Goal: Information Seeking & Learning: Learn about a topic

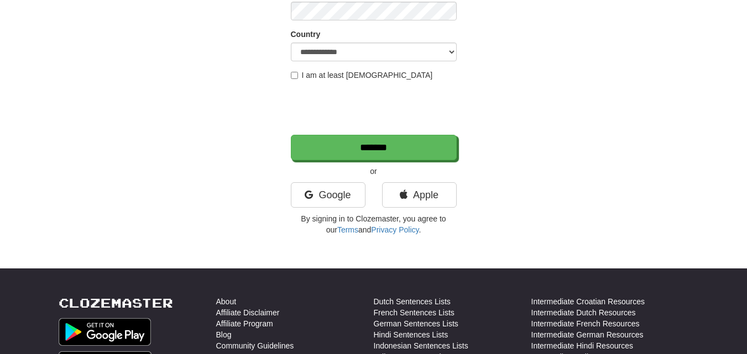
scroll to position [166, 0]
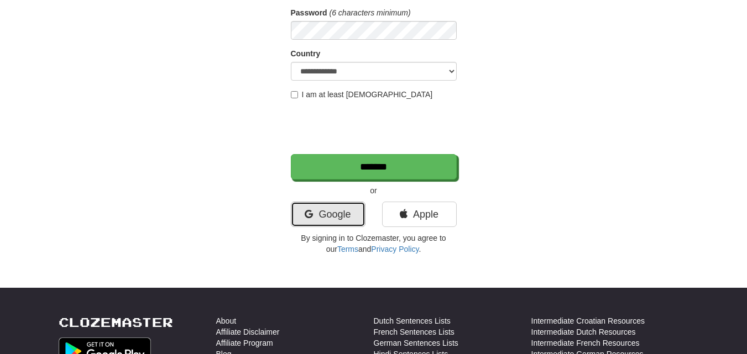
click at [328, 220] on link "Google" at bounding box center [328, 214] width 75 height 25
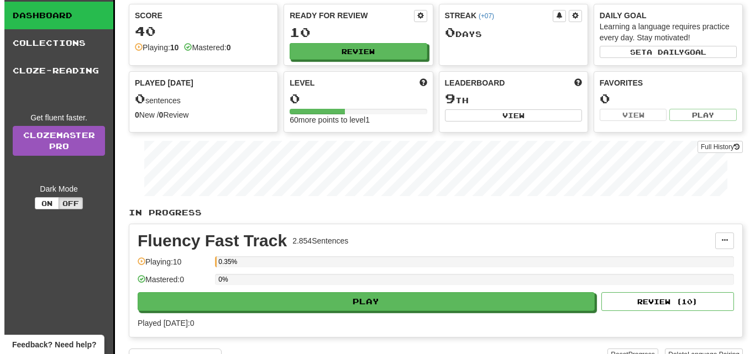
scroll to position [111, 0]
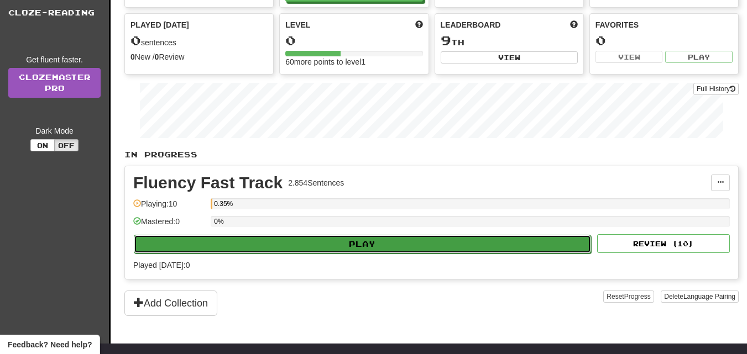
click at [339, 239] on button "Play" at bounding box center [362, 244] width 457 height 19
select select "**"
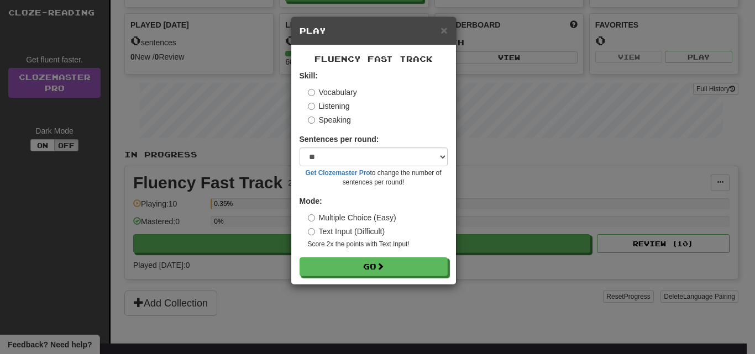
click at [332, 104] on label "Listening" at bounding box center [329, 106] width 42 height 11
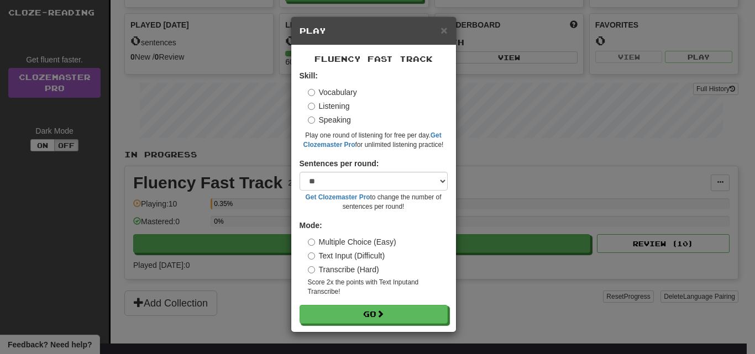
click at [341, 123] on label "Speaking" at bounding box center [329, 119] width 43 height 11
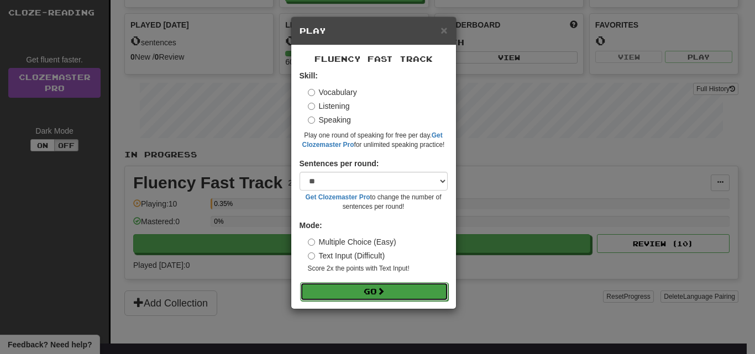
click at [376, 294] on button "Go" at bounding box center [374, 291] width 148 height 19
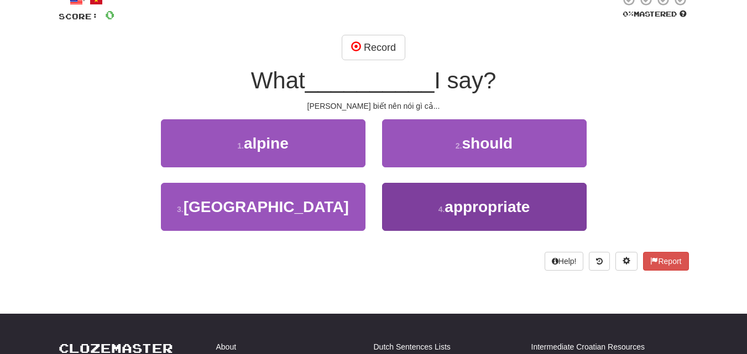
scroll to position [55, 0]
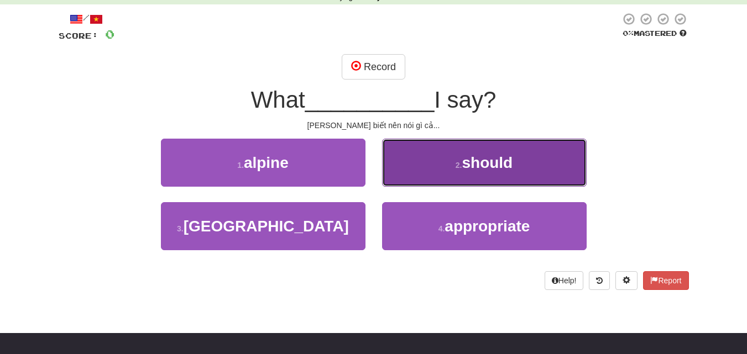
click at [480, 163] on span "should" at bounding box center [487, 162] width 51 height 17
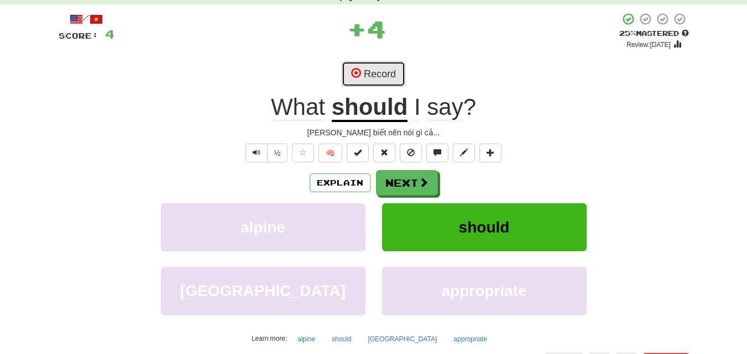
click at [387, 65] on button "Record" at bounding box center [374, 73] width 64 height 25
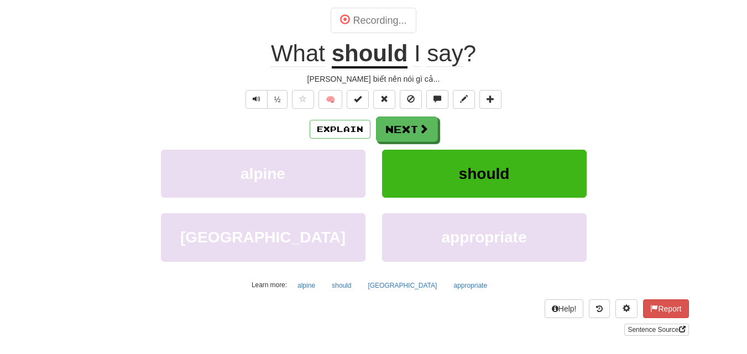
scroll to position [111, 0]
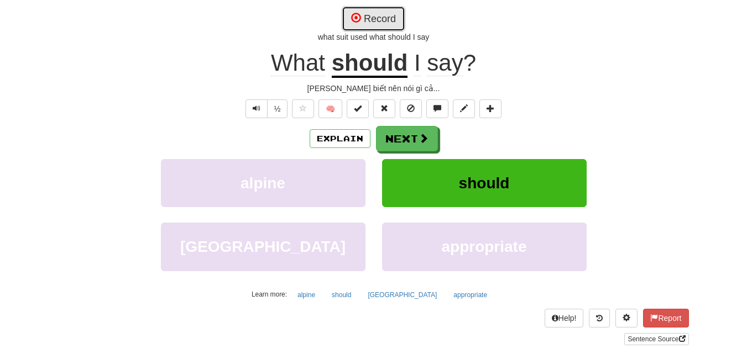
click at [381, 26] on button "Record" at bounding box center [374, 18] width 64 height 25
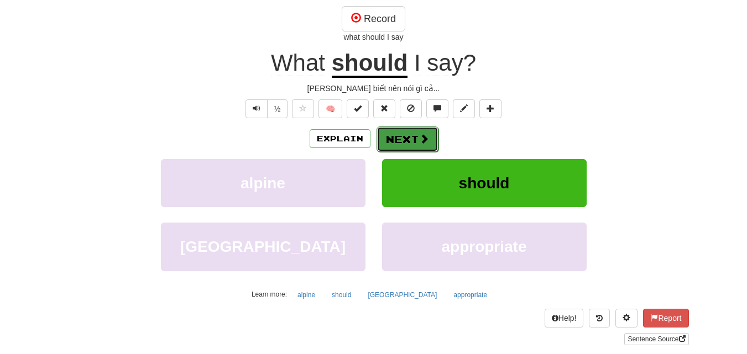
click at [409, 137] on button "Next" at bounding box center [407, 139] width 62 height 25
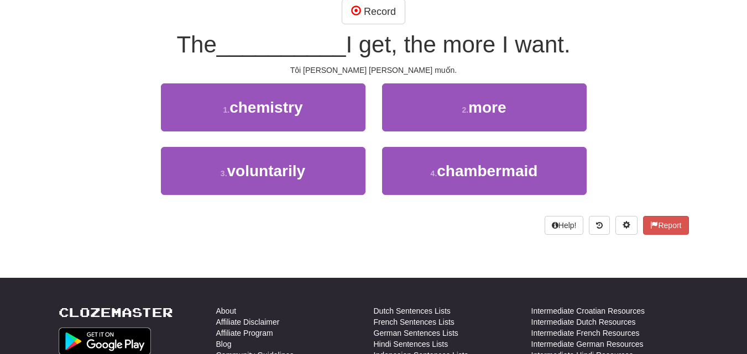
scroll to position [103, 0]
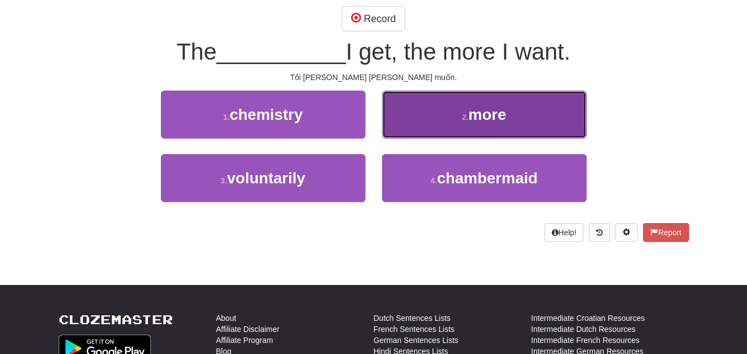
click at [451, 111] on button "2 . more" at bounding box center [484, 115] width 205 height 48
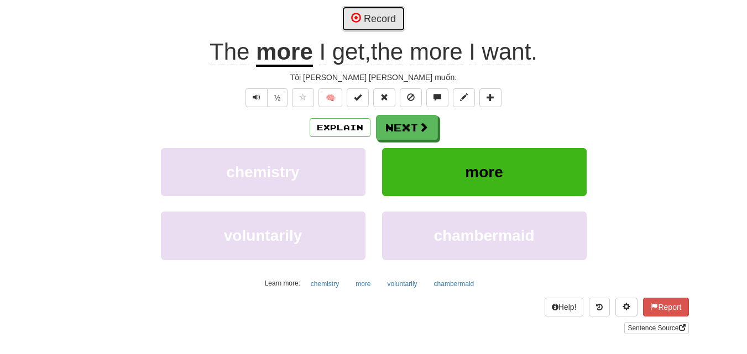
click at [371, 18] on button "Record" at bounding box center [374, 18] width 64 height 25
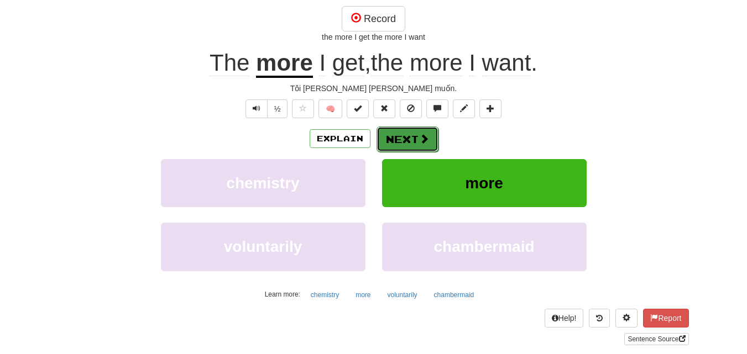
click at [413, 135] on button "Next" at bounding box center [407, 139] width 62 height 25
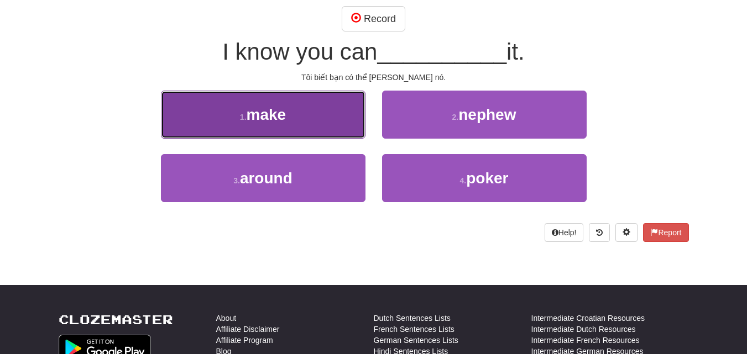
click at [304, 100] on button "1 . make" at bounding box center [263, 115] width 205 height 48
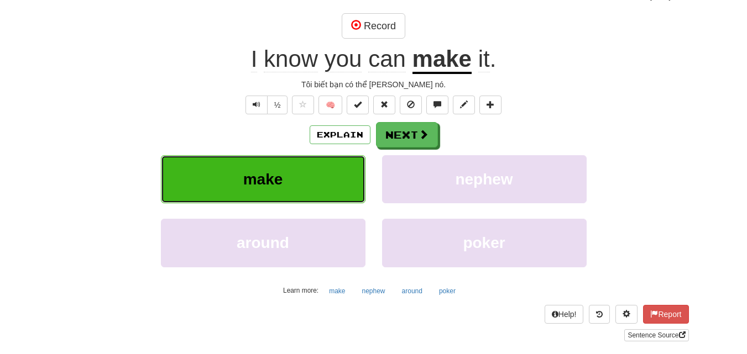
scroll to position [111, 0]
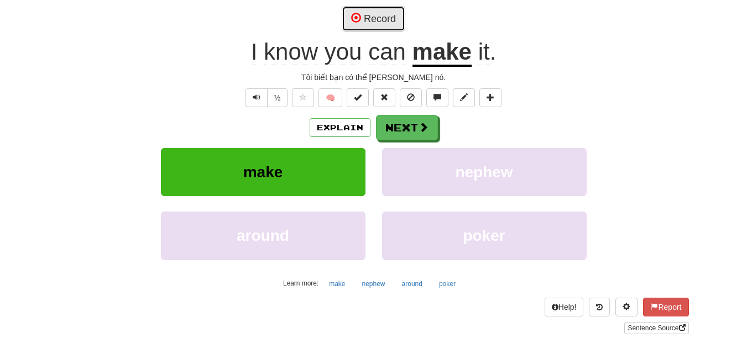
click at [370, 15] on button "Record" at bounding box center [374, 18] width 64 height 25
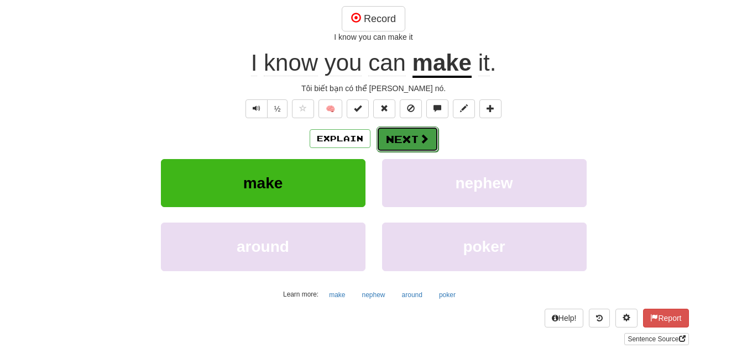
click at [419, 137] on span at bounding box center [424, 139] width 10 height 10
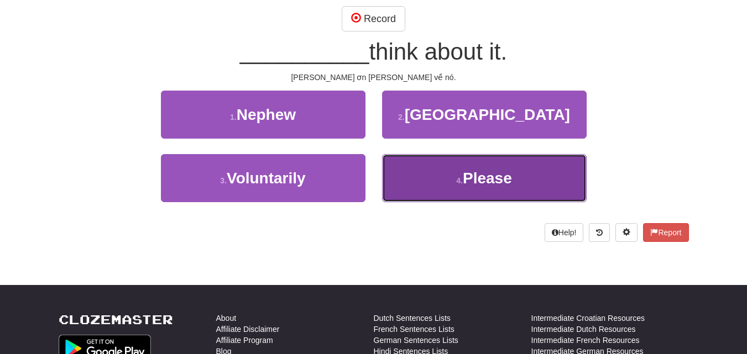
click at [499, 180] on span "Please" at bounding box center [487, 178] width 49 height 17
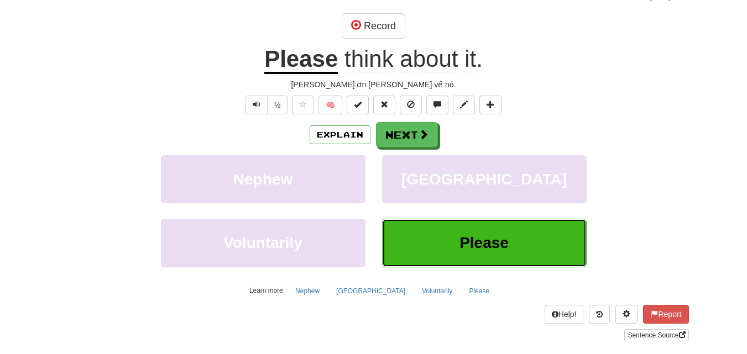
scroll to position [111, 0]
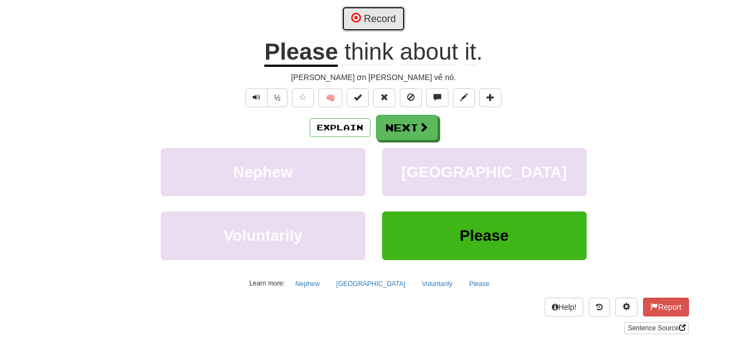
click at [374, 17] on button "Record" at bounding box center [374, 18] width 64 height 25
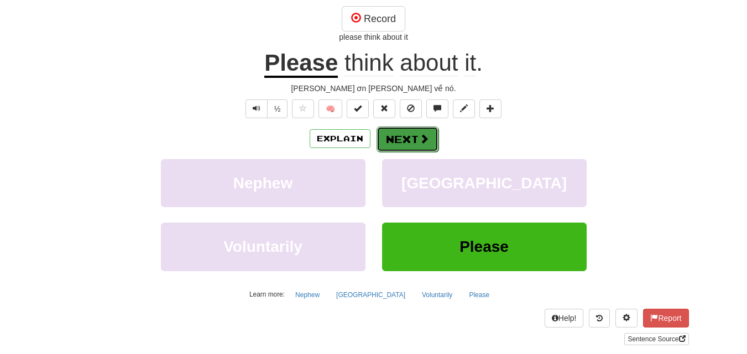
click at [426, 138] on span at bounding box center [424, 139] width 10 height 10
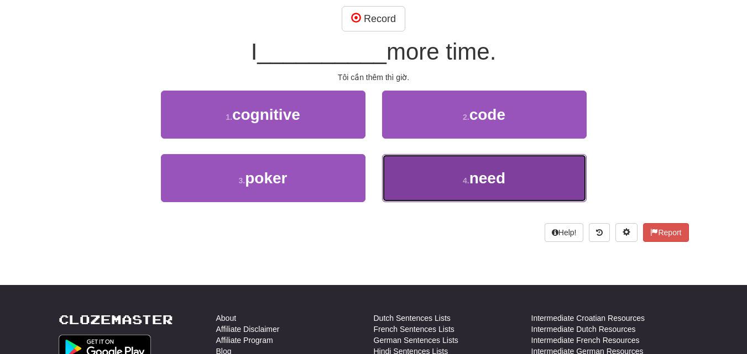
click at [493, 184] on span "need" at bounding box center [487, 178] width 36 height 17
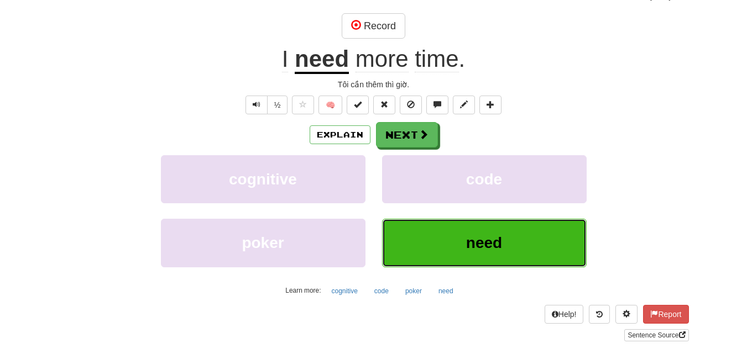
scroll to position [111, 0]
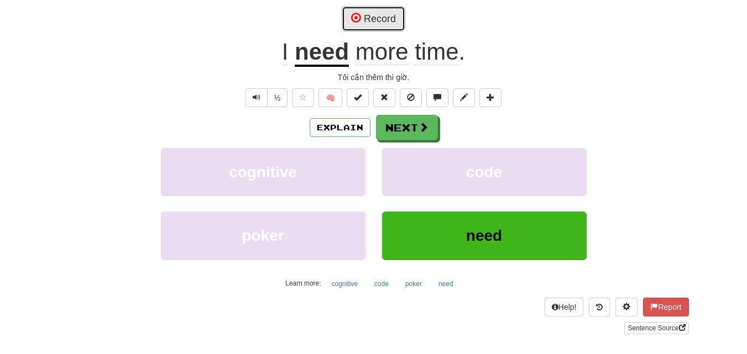
click at [391, 30] on button "Record" at bounding box center [374, 18] width 64 height 25
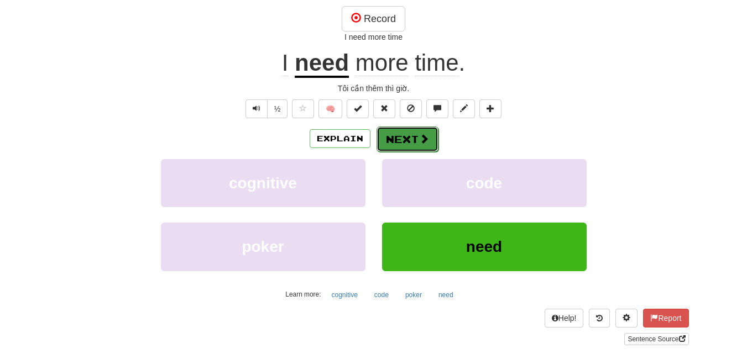
click at [411, 134] on button "Next" at bounding box center [407, 139] width 62 height 25
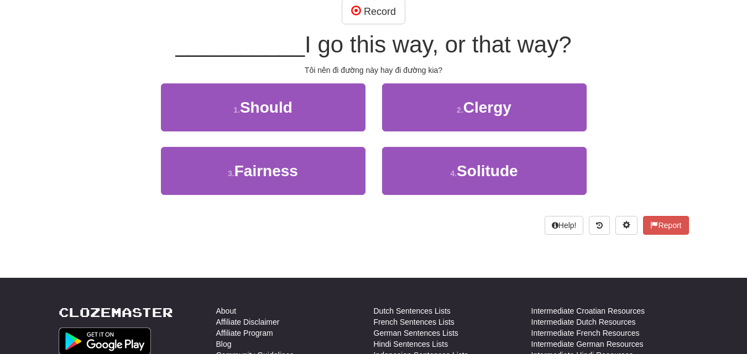
scroll to position [103, 0]
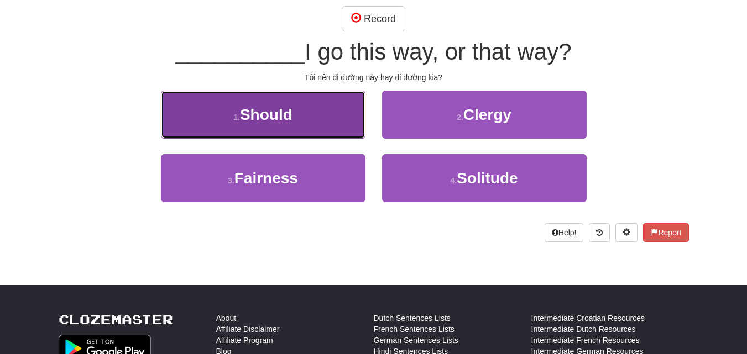
click at [332, 119] on button "1 . Should" at bounding box center [263, 115] width 205 height 48
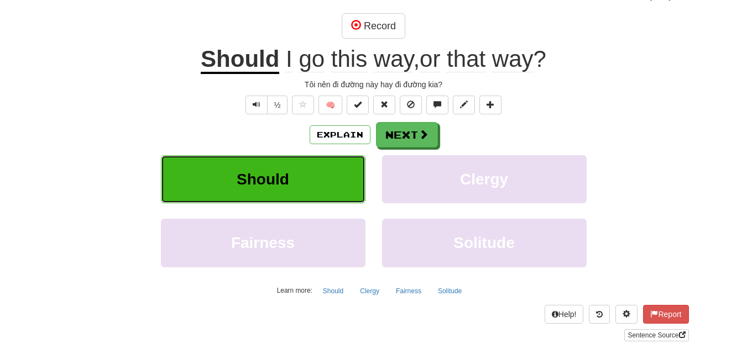
scroll to position [111, 0]
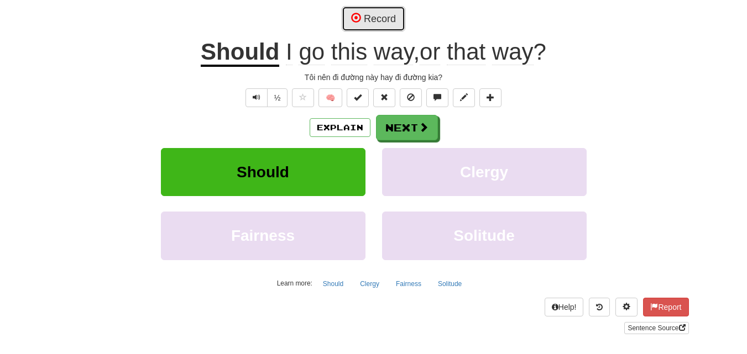
click at [392, 19] on button "Record" at bounding box center [374, 18] width 64 height 25
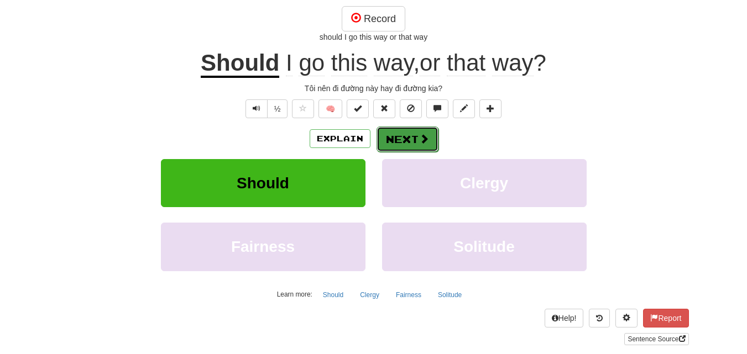
click at [407, 132] on button "Next" at bounding box center [407, 139] width 62 height 25
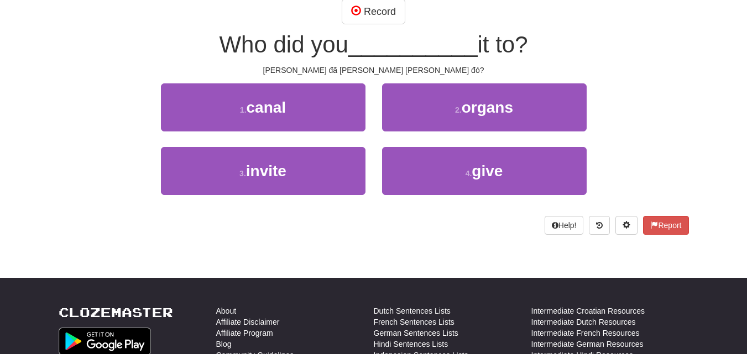
scroll to position [103, 0]
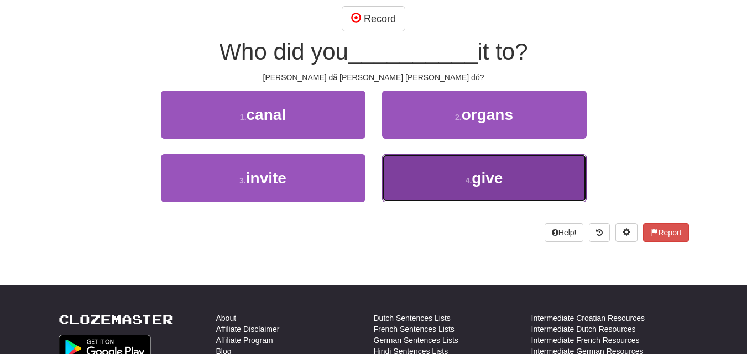
click at [486, 166] on button "4 . give" at bounding box center [484, 178] width 205 height 48
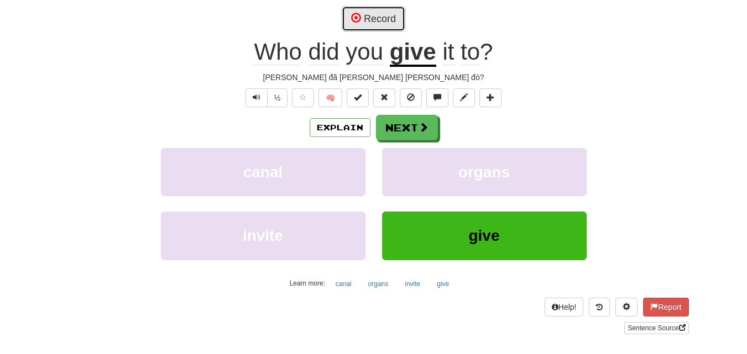
click at [370, 26] on button "Record" at bounding box center [374, 18] width 64 height 25
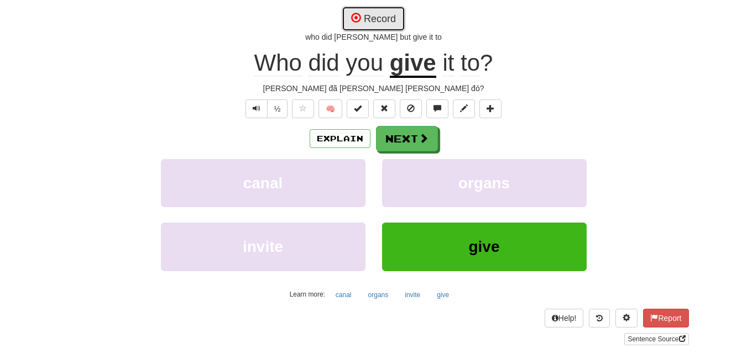
click at [374, 14] on button "Record" at bounding box center [374, 18] width 64 height 25
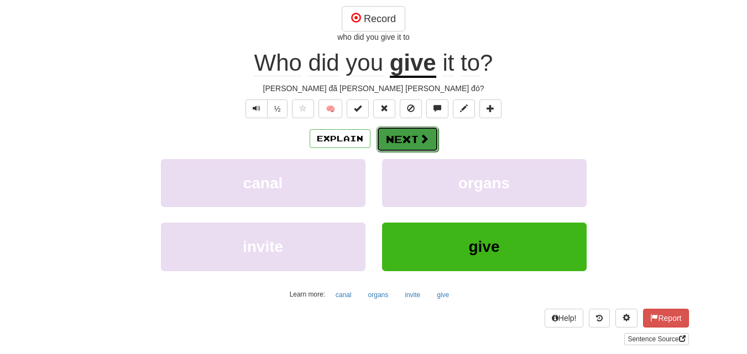
click at [423, 134] on span at bounding box center [424, 139] width 10 height 10
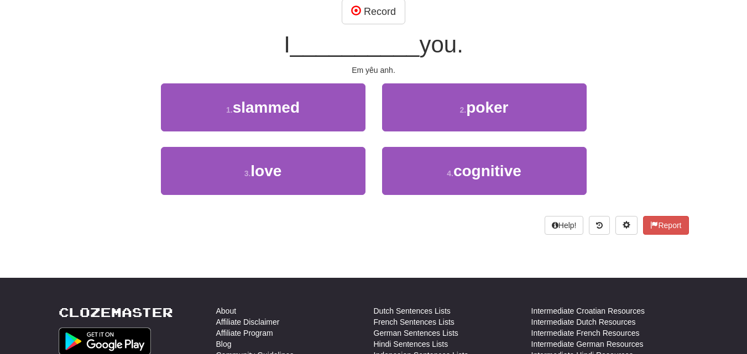
scroll to position [103, 0]
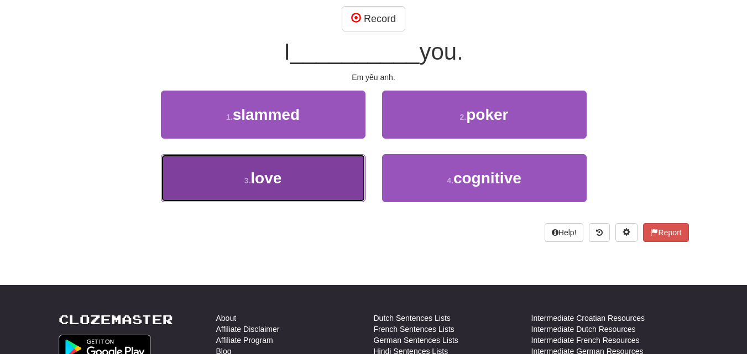
click at [324, 159] on button "3 . love" at bounding box center [263, 178] width 205 height 48
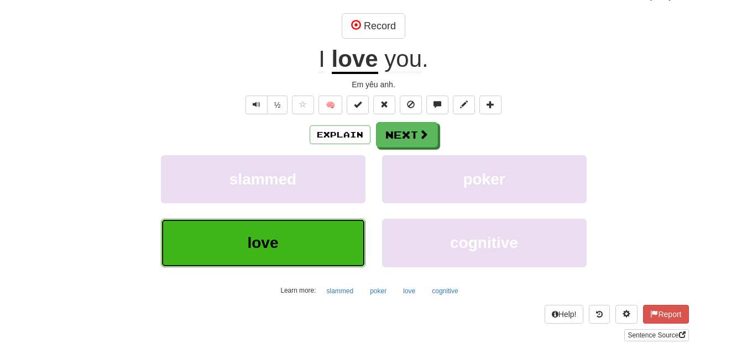
scroll to position [111, 0]
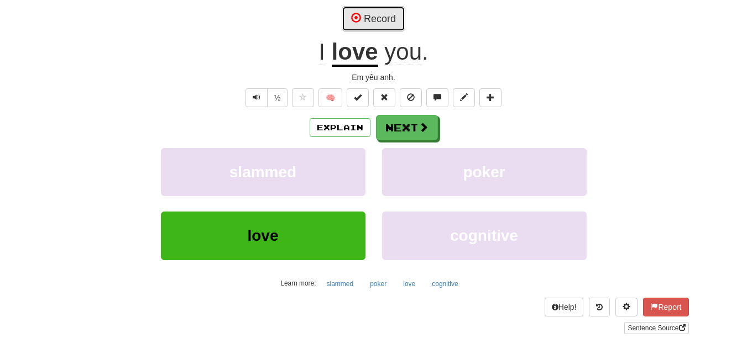
click at [354, 19] on span at bounding box center [356, 18] width 10 height 10
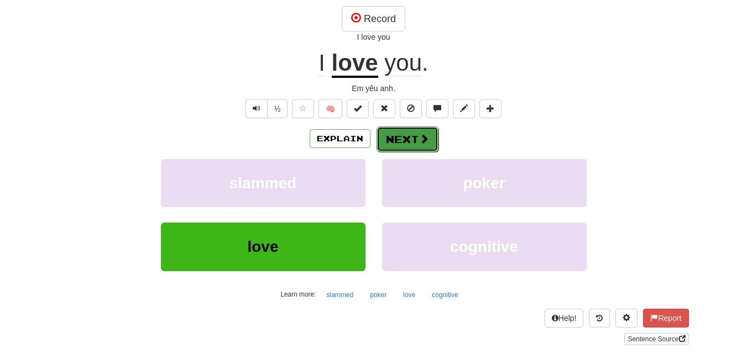
click at [404, 144] on button "Next" at bounding box center [407, 139] width 62 height 25
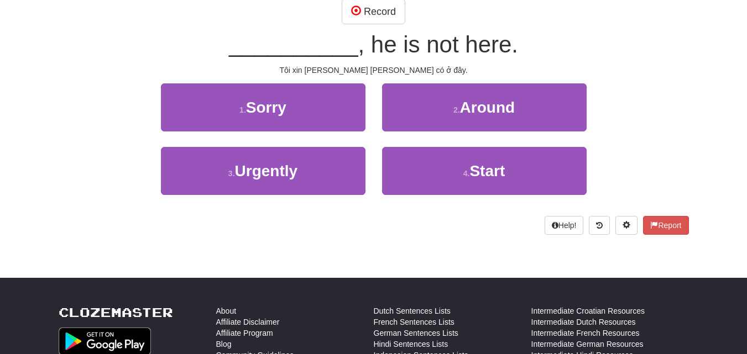
scroll to position [103, 0]
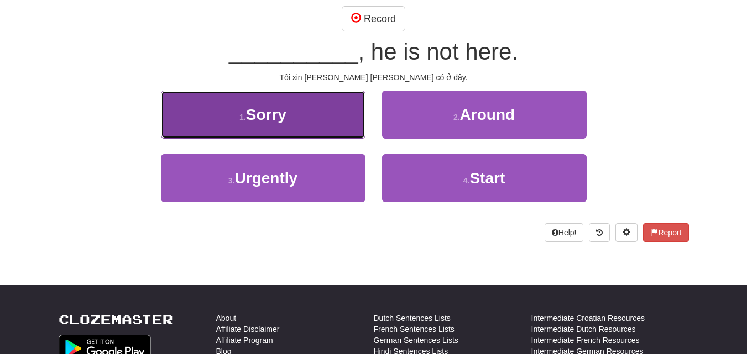
click at [331, 109] on button "1 . Sorry" at bounding box center [263, 115] width 205 height 48
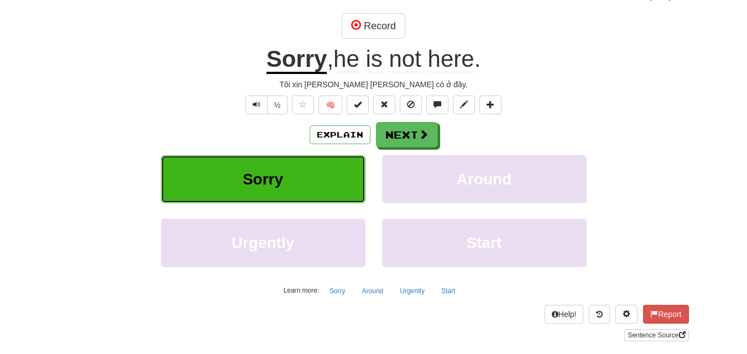
scroll to position [111, 0]
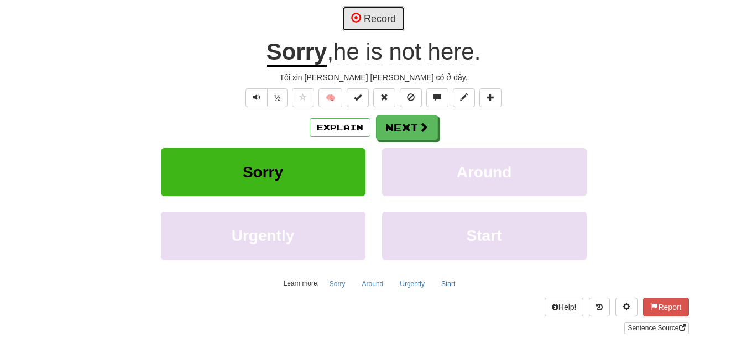
click at [381, 30] on button "Record" at bounding box center [374, 18] width 64 height 25
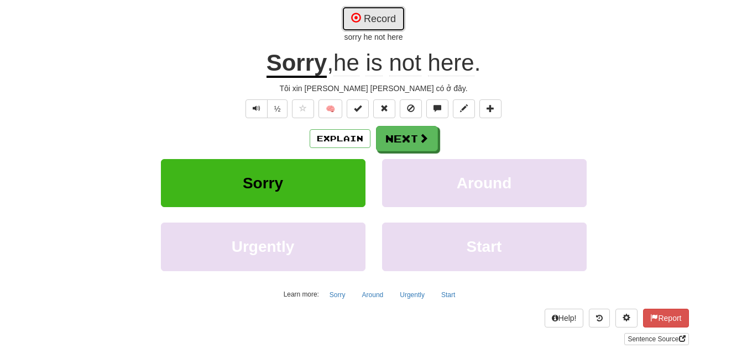
click at [390, 11] on button "Record" at bounding box center [374, 18] width 64 height 25
click at [378, 20] on button "Record" at bounding box center [374, 18] width 64 height 25
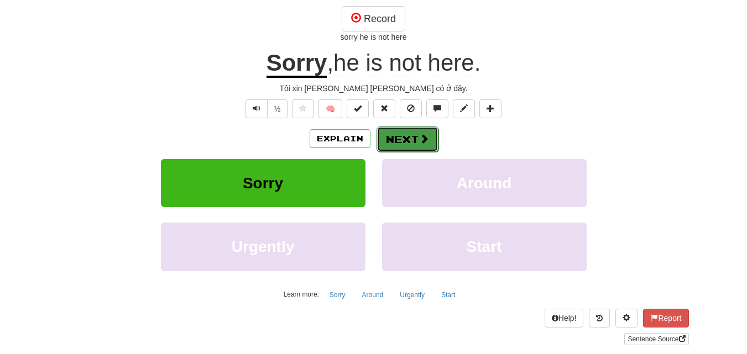
click at [415, 132] on button "Next" at bounding box center [407, 139] width 62 height 25
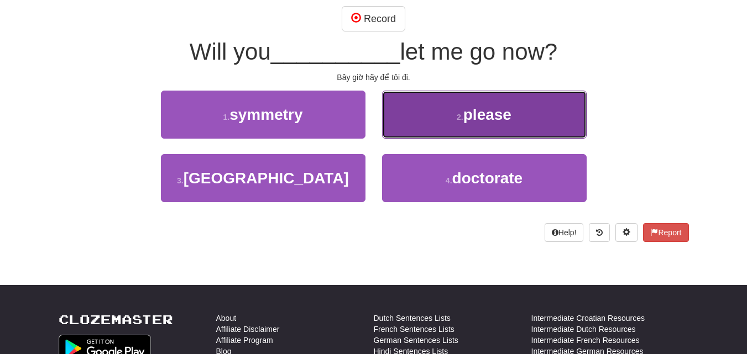
click at [462, 103] on button "2 . please" at bounding box center [484, 115] width 205 height 48
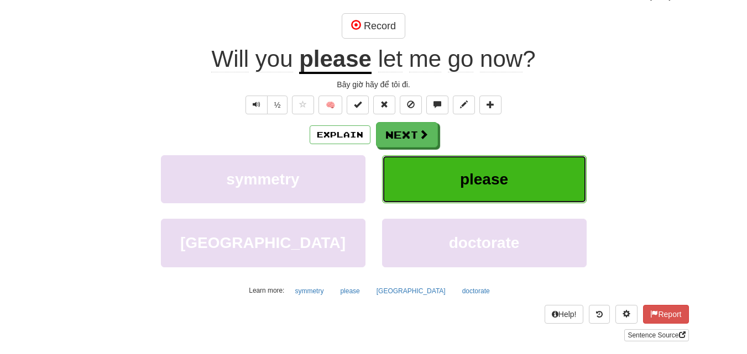
scroll to position [111, 0]
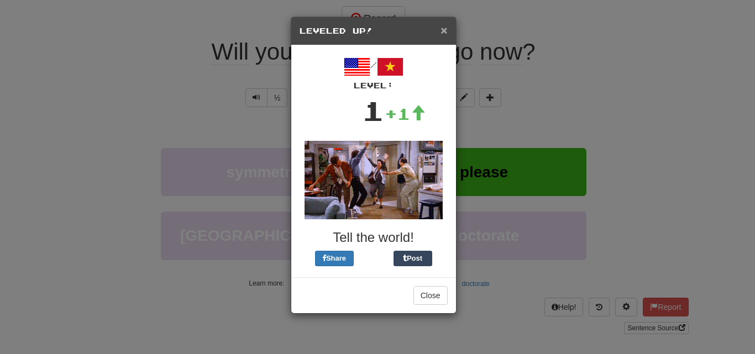
click at [444, 24] on span "×" at bounding box center [444, 30] width 7 height 13
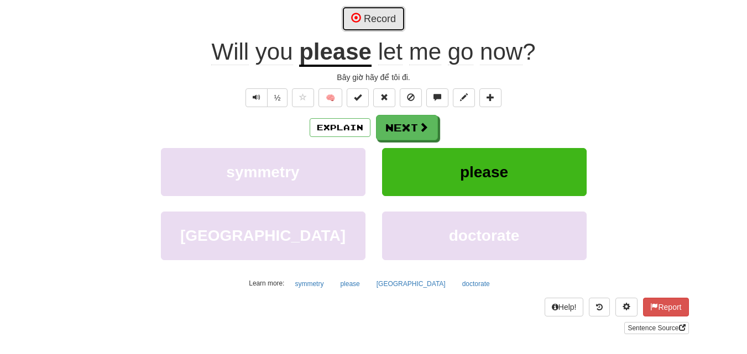
click at [374, 17] on button "Record" at bounding box center [374, 18] width 64 height 25
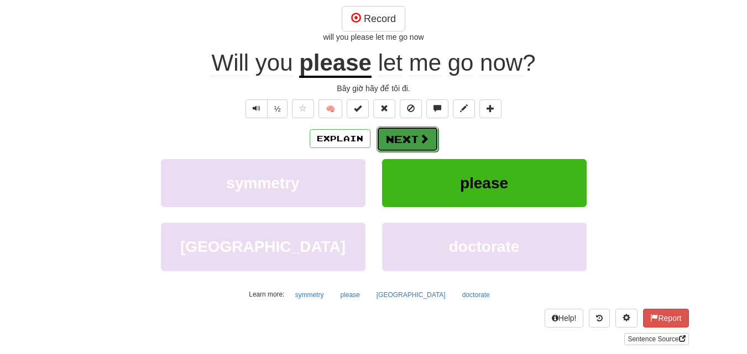
click at [417, 151] on button "Next" at bounding box center [407, 139] width 62 height 25
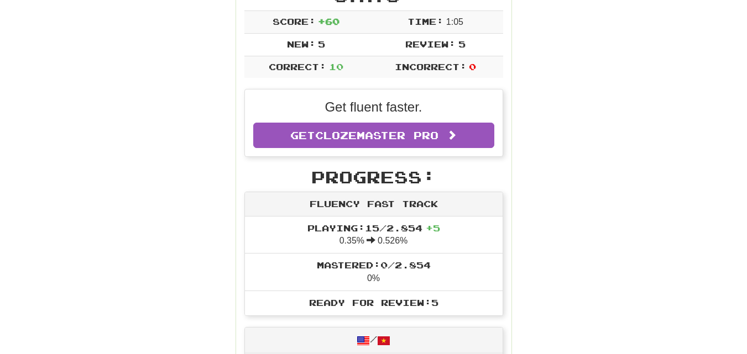
scroll to position [159, 0]
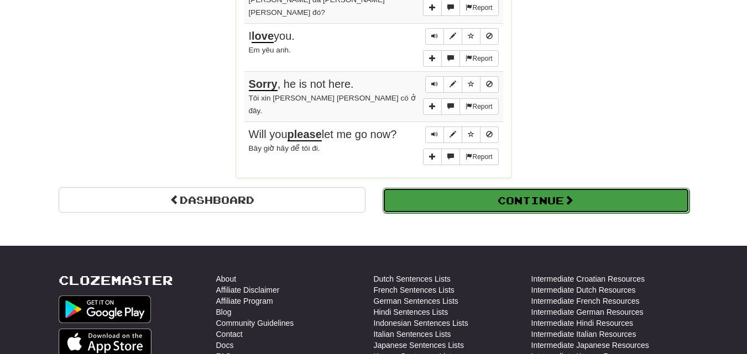
click at [573, 201] on span at bounding box center [569, 200] width 10 height 10
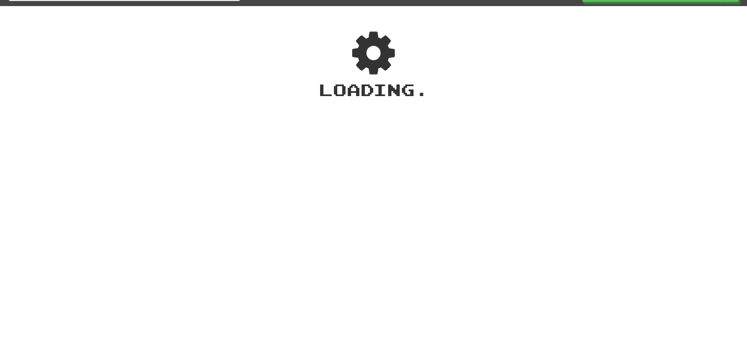
scroll to position [0, 0]
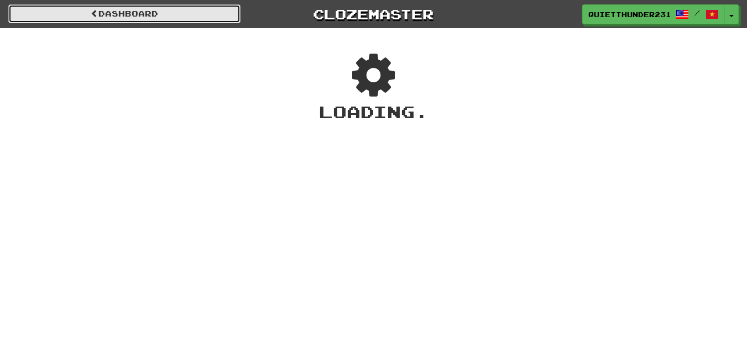
click at [132, 11] on link "Dashboard" at bounding box center [124, 13] width 232 height 19
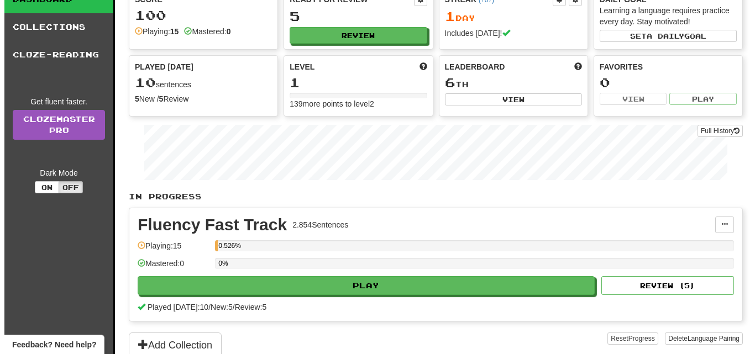
scroll to position [166, 0]
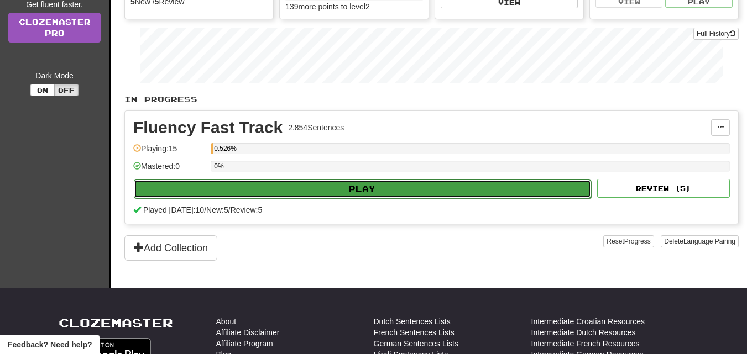
click at [348, 188] on button "Play" at bounding box center [362, 189] width 457 height 19
select select "**"
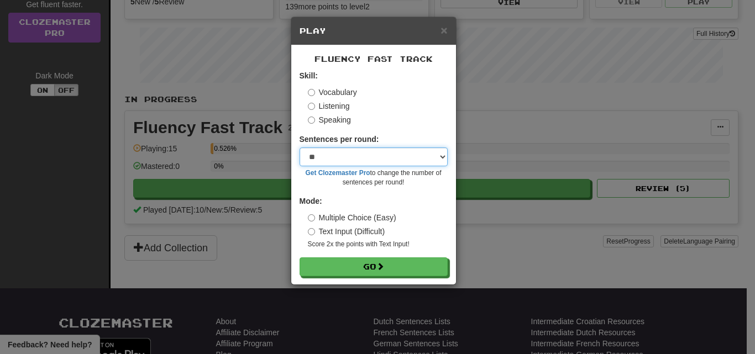
click at [378, 160] on select "* ** ** ** ** ** *** ********" at bounding box center [374, 157] width 148 height 19
click at [412, 154] on select "* ** ** ** ** ** *** ********" at bounding box center [374, 157] width 148 height 19
click at [401, 161] on select "* ** ** ** ** ** *** ********" at bounding box center [374, 157] width 148 height 19
click at [364, 229] on label "Text Input (Difficult)" at bounding box center [346, 231] width 77 height 11
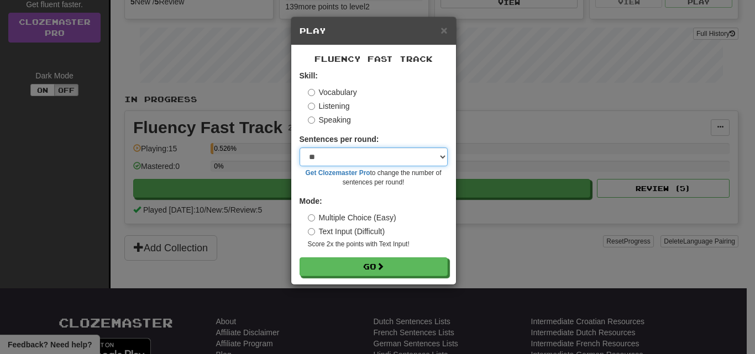
click at [385, 152] on select "* ** ** ** ** ** *** ********" at bounding box center [374, 157] width 148 height 19
click at [366, 162] on select "* ** ** ** ** ** *** ********" at bounding box center [374, 157] width 148 height 19
click at [326, 213] on label "Multiple Choice (Easy)" at bounding box center [352, 217] width 88 height 11
click at [337, 115] on label "Speaking" at bounding box center [329, 119] width 43 height 11
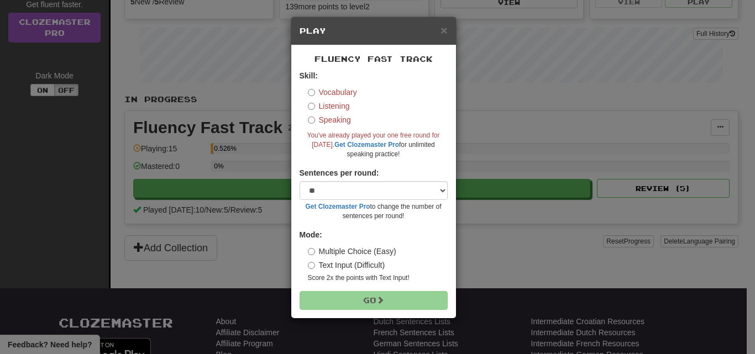
click at [336, 105] on label "Listening" at bounding box center [329, 106] width 42 height 11
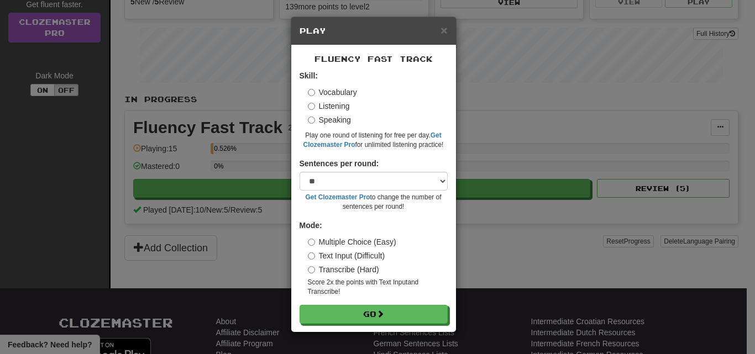
click at [337, 91] on label "Vocabulary" at bounding box center [332, 92] width 49 height 11
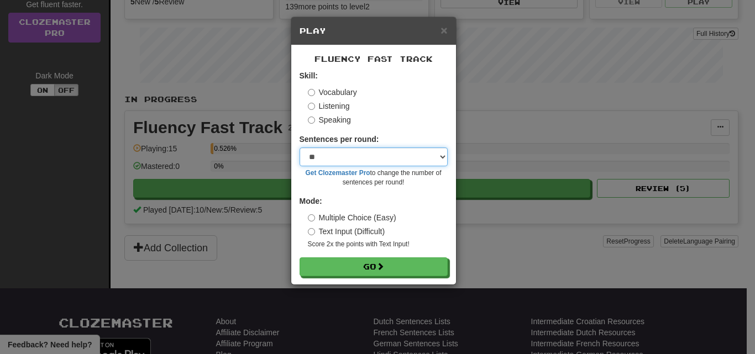
click at [365, 154] on select "* ** ** ** ** ** *** ********" at bounding box center [374, 157] width 148 height 19
click at [402, 121] on div "Speaking" at bounding box center [378, 119] width 140 height 11
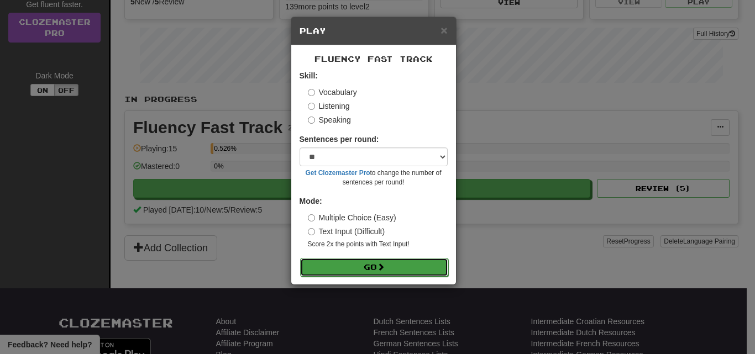
click at [358, 261] on button "Go" at bounding box center [374, 267] width 148 height 19
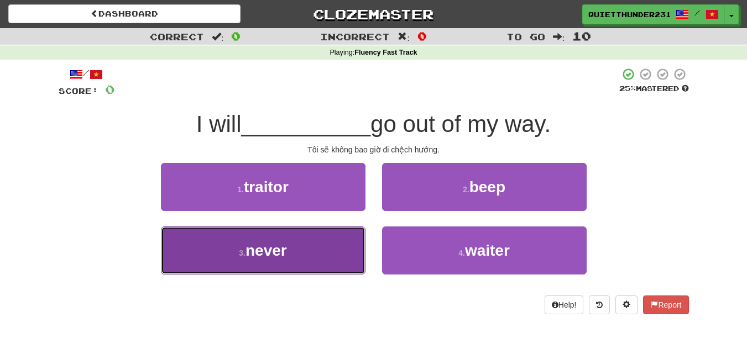
click at [275, 247] on span "never" at bounding box center [265, 250] width 41 height 17
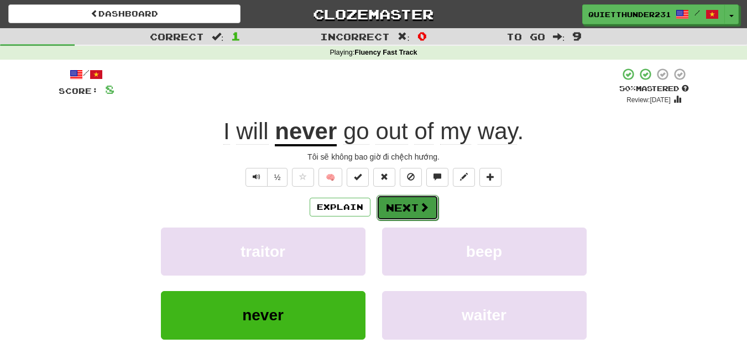
click at [412, 201] on button "Next" at bounding box center [407, 207] width 62 height 25
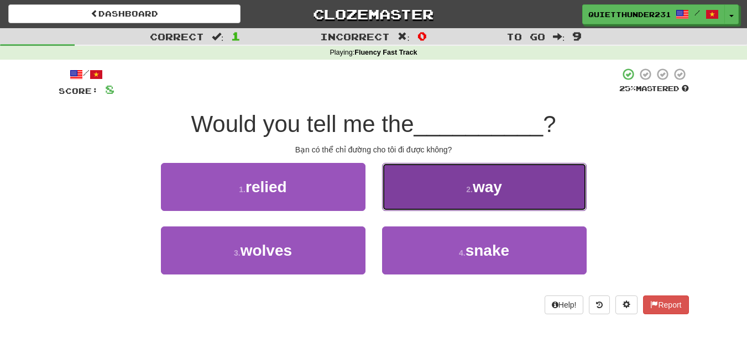
click at [476, 186] on span "way" at bounding box center [487, 187] width 29 height 17
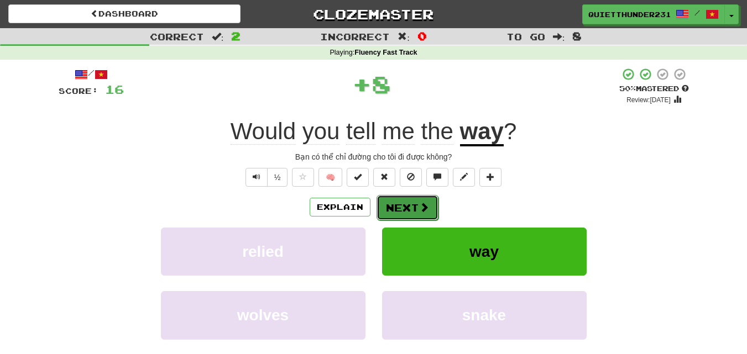
click at [411, 204] on button "Next" at bounding box center [407, 207] width 62 height 25
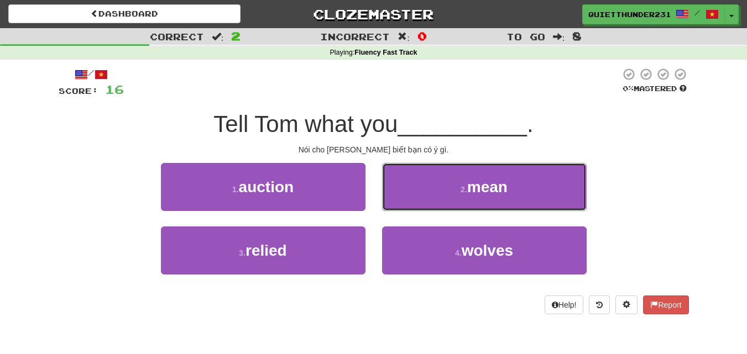
click at [411, 204] on button "2 . mean" at bounding box center [484, 187] width 205 height 48
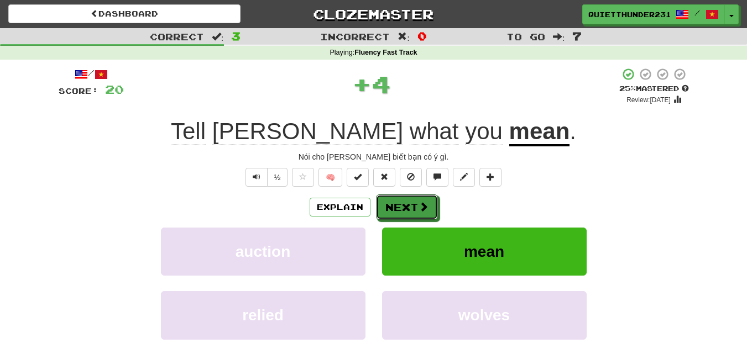
click at [411, 204] on button "Next" at bounding box center [407, 207] width 62 height 25
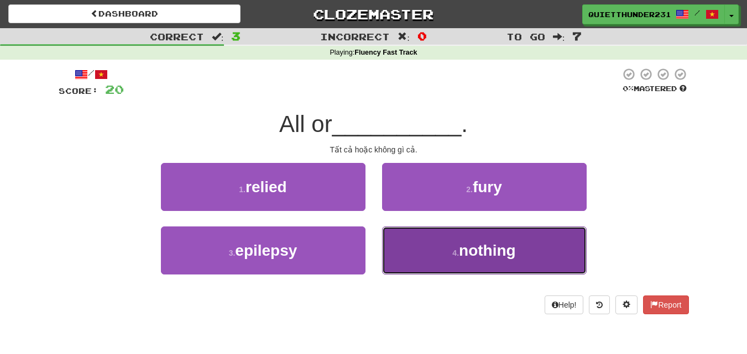
click at [424, 249] on button "4 . nothing" at bounding box center [484, 251] width 205 height 48
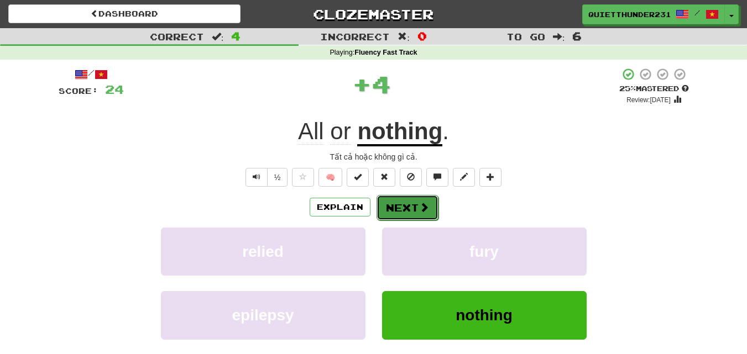
click at [405, 210] on button "Next" at bounding box center [407, 207] width 62 height 25
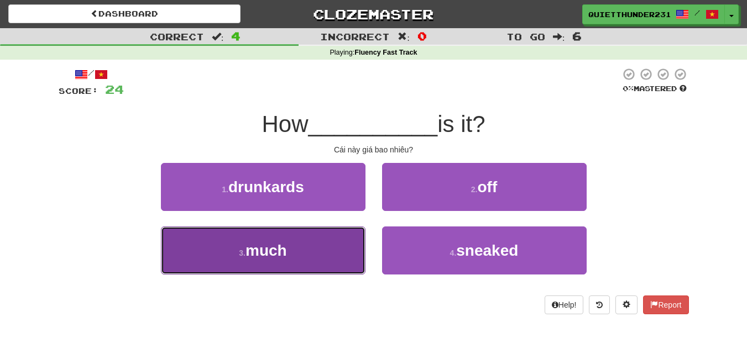
click at [322, 260] on button "3 . much" at bounding box center [263, 251] width 205 height 48
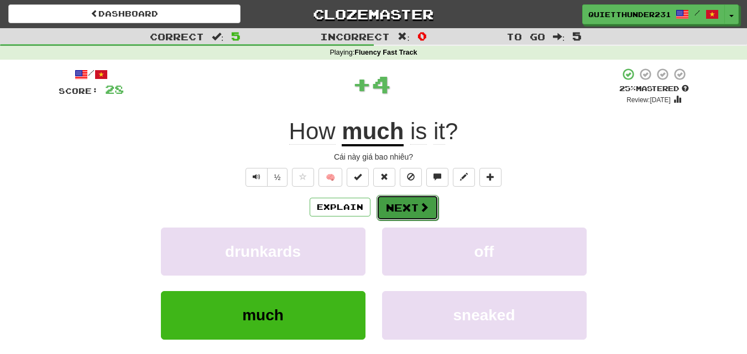
click at [403, 207] on button "Next" at bounding box center [407, 207] width 62 height 25
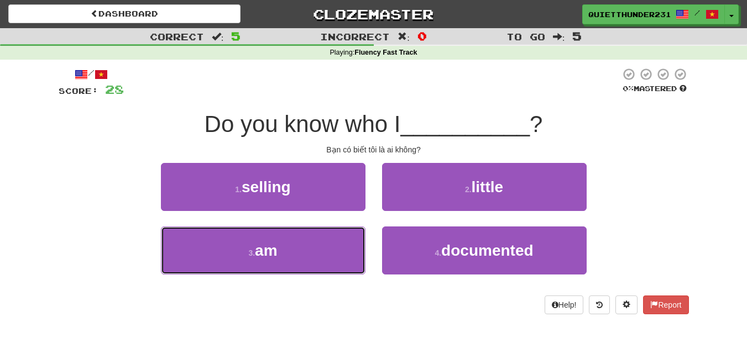
drag, startPoint x: 334, startPoint y: 261, endPoint x: 366, endPoint y: 222, distance: 50.7
click at [334, 261] on button "3 . am" at bounding box center [263, 251] width 205 height 48
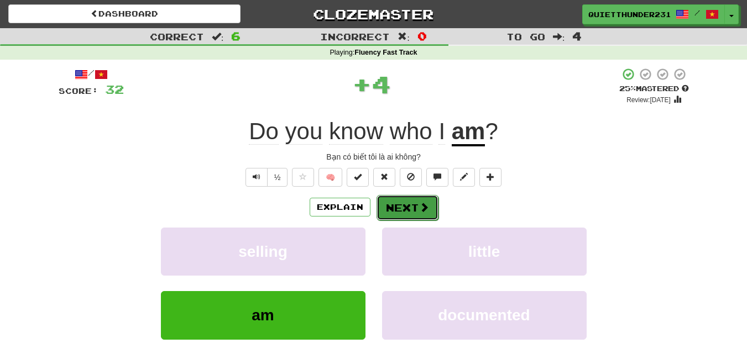
click at [411, 215] on button "Next" at bounding box center [407, 207] width 62 height 25
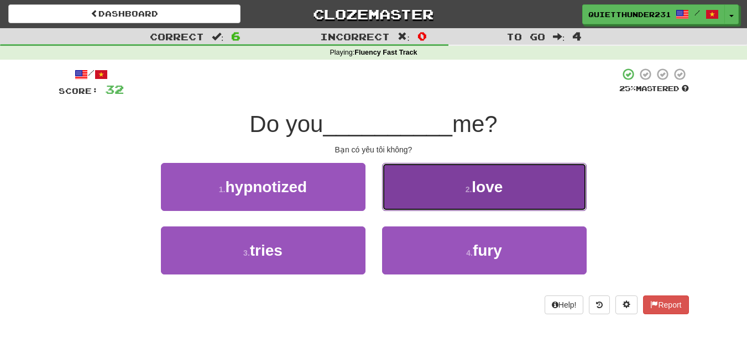
click at [500, 174] on button "2 . love" at bounding box center [484, 187] width 205 height 48
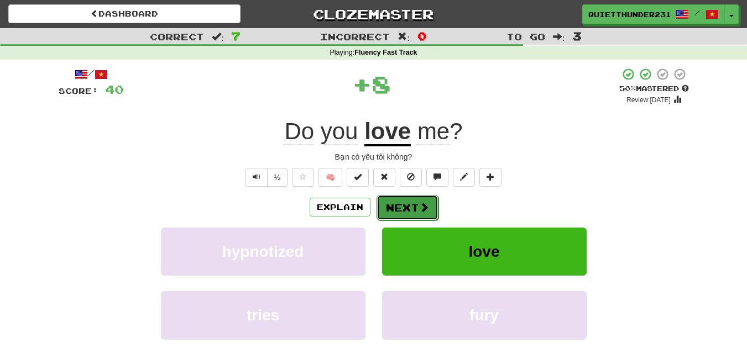
click at [411, 206] on button "Next" at bounding box center [407, 207] width 62 height 25
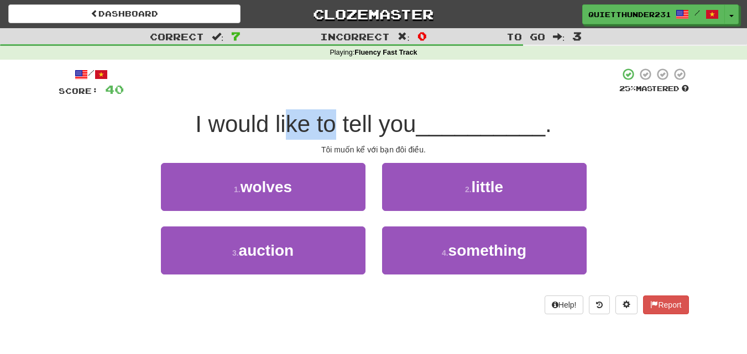
drag, startPoint x: 280, startPoint y: 118, endPoint x: 338, endPoint y: 121, distance: 58.1
click at [338, 121] on span "I would like to tell you" at bounding box center [305, 124] width 221 height 26
click at [348, 117] on span "I would like to tell you" at bounding box center [305, 124] width 221 height 26
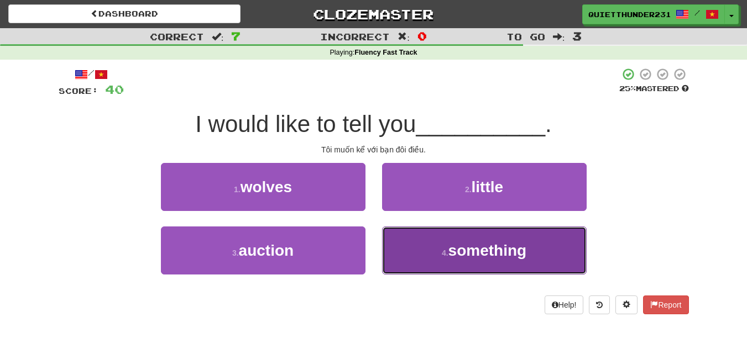
click at [431, 250] on button "4 . something" at bounding box center [484, 251] width 205 height 48
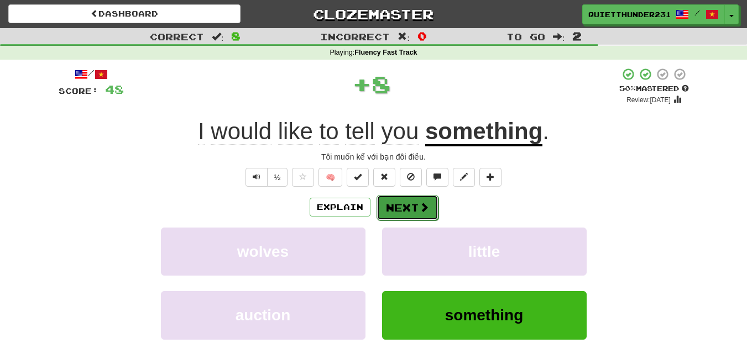
click at [413, 210] on button "Next" at bounding box center [407, 207] width 62 height 25
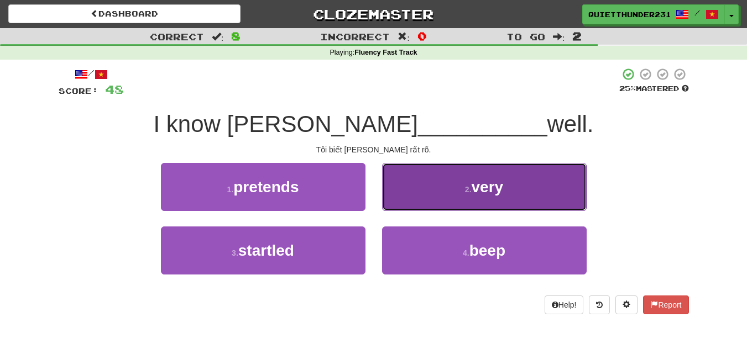
click at [430, 191] on button "2 . very" at bounding box center [484, 187] width 205 height 48
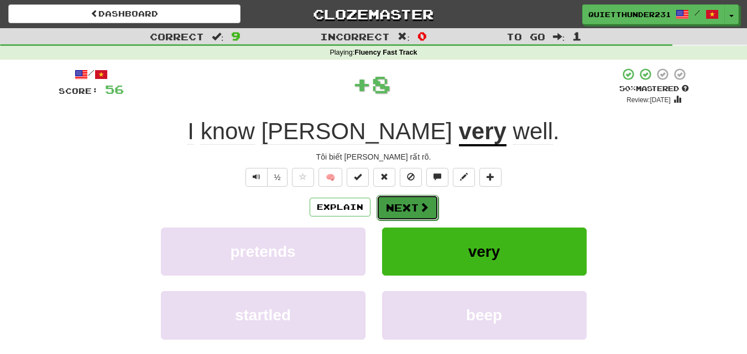
click at [410, 205] on button "Next" at bounding box center [407, 207] width 62 height 25
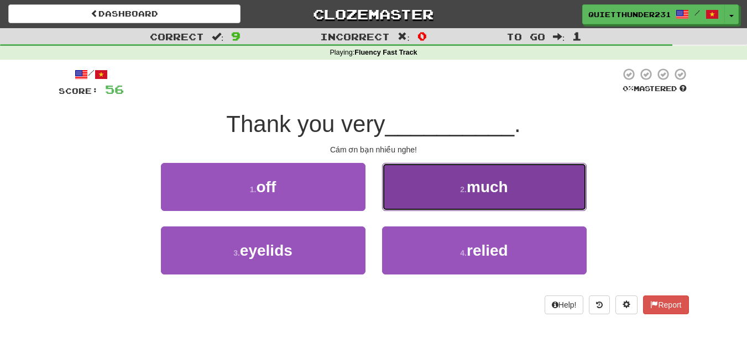
click at [469, 191] on span "much" at bounding box center [487, 187] width 41 height 17
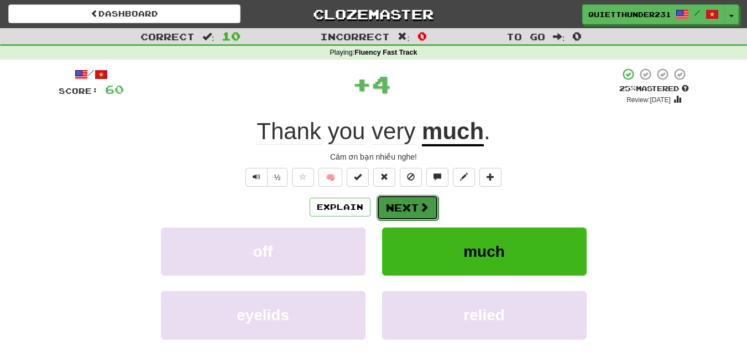
click at [419, 206] on span at bounding box center [424, 207] width 10 height 10
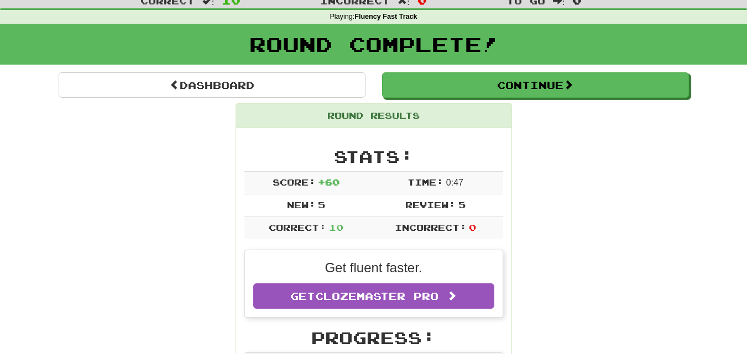
scroll to position [55, 0]
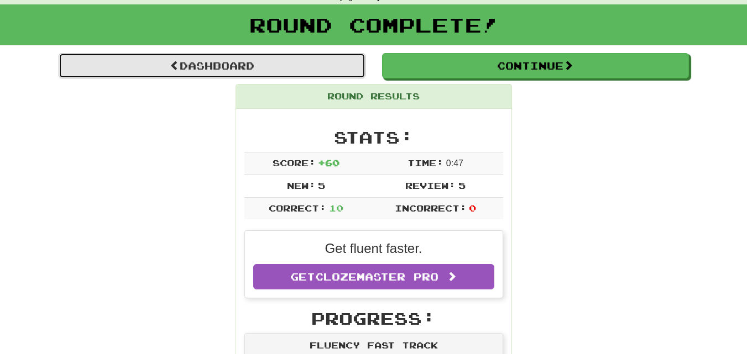
click at [315, 55] on link "Dashboard" at bounding box center [212, 65] width 307 height 25
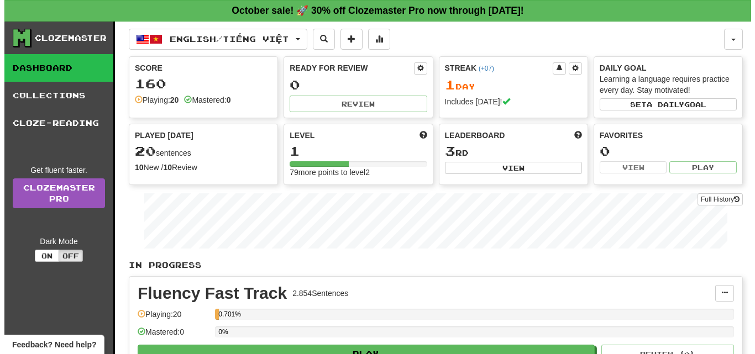
scroll to position [166, 0]
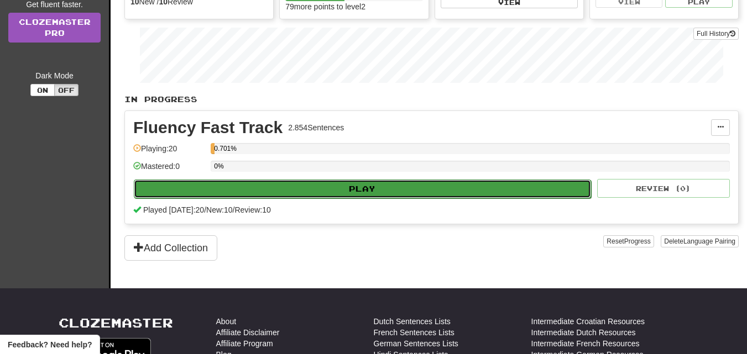
click at [331, 185] on button "Play" at bounding box center [362, 189] width 457 height 19
select select "**"
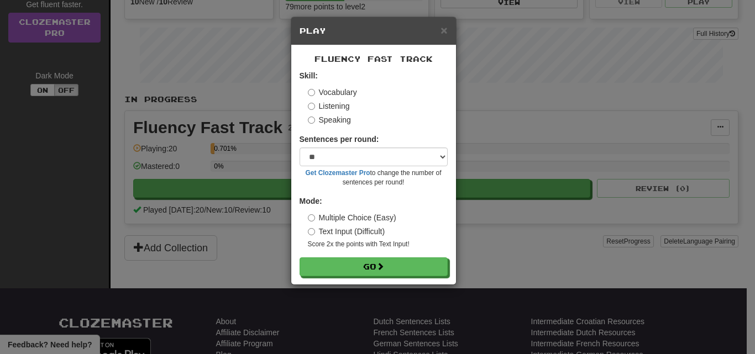
click at [332, 119] on label "Speaking" at bounding box center [329, 119] width 43 height 11
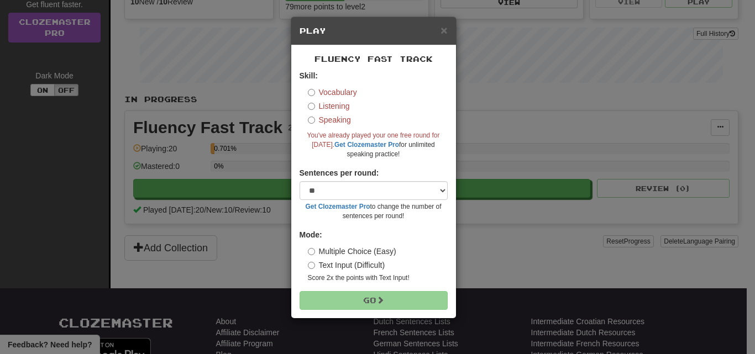
click at [339, 102] on label "Listening" at bounding box center [329, 106] width 42 height 11
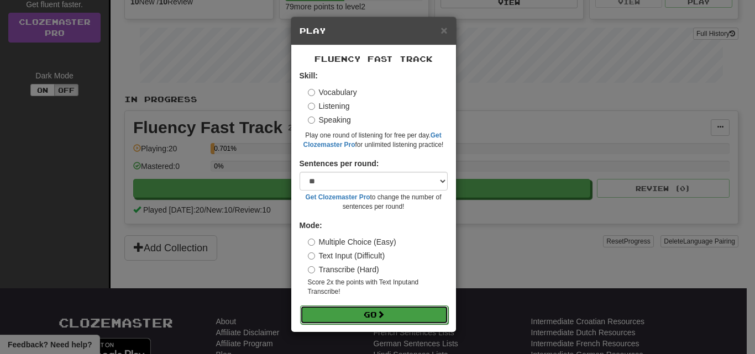
click at [373, 318] on button "Go" at bounding box center [374, 315] width 148 height 19
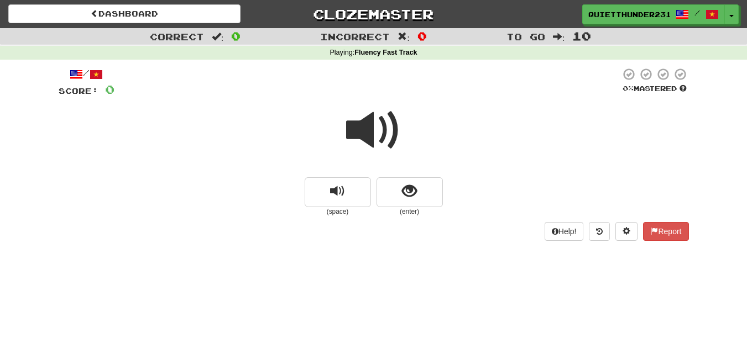
click at [378, 132] on span at bounding box center [373, 130] width 55 height 55
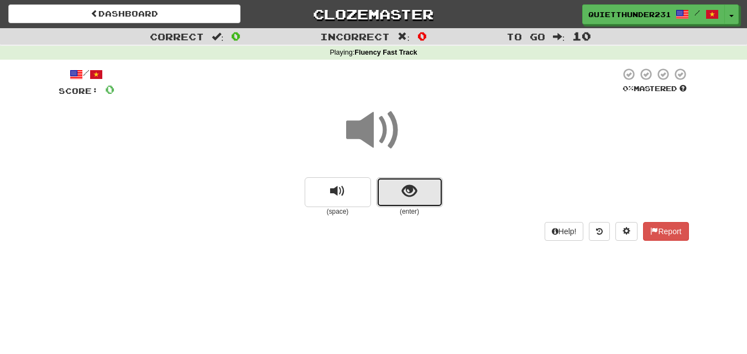
click at [416, 201] on button "show sentence" at bounding box center [409, 192] width 66 height 30
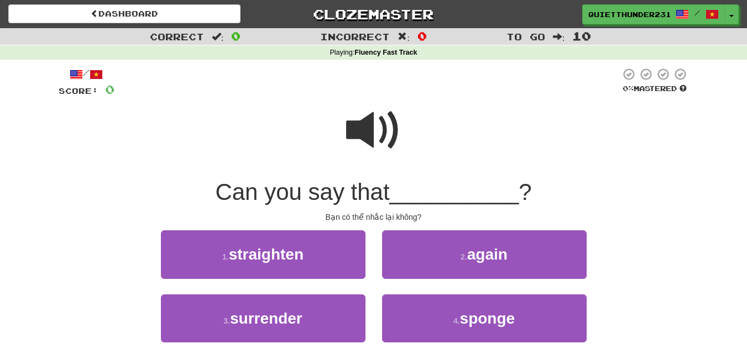
scroll to position [55, 0]
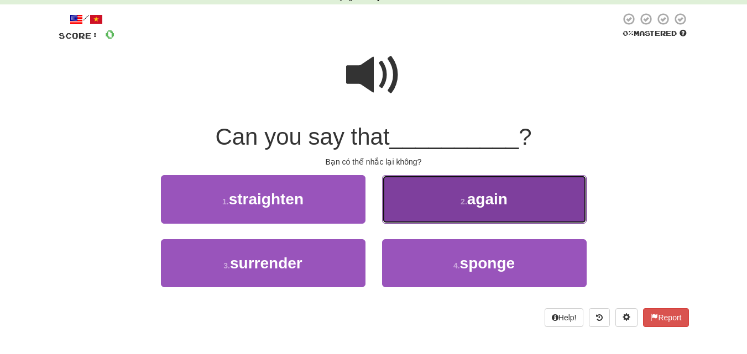
click at [464, 211] on button "2 . again" at bounding box center [484, 199] width 205 height 48
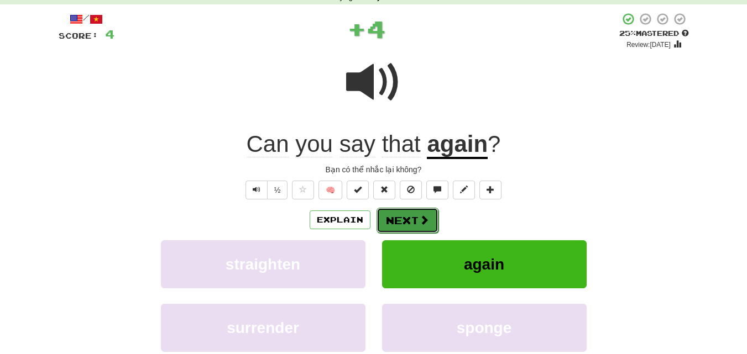
click at [402, 217] on button "Next" at bounding box center [407, 220] width 62 height 25
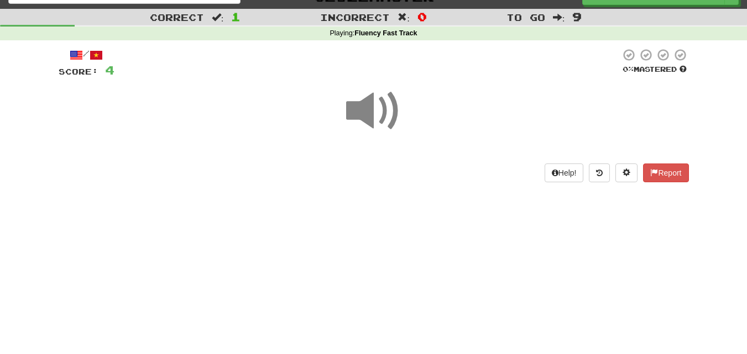
scroll to position [0, 0]
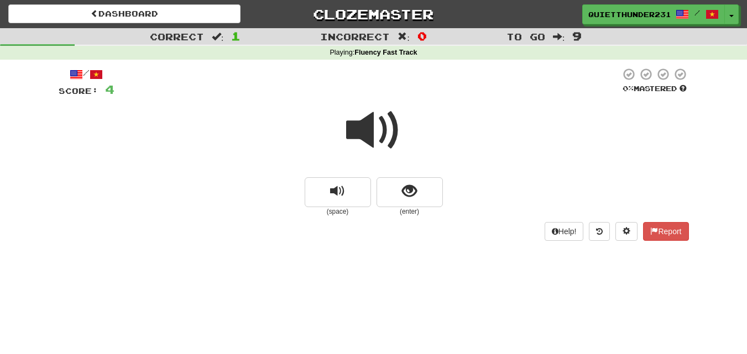
click at [392, 132] on span at bounding box center [373, 130] width 55 height 55
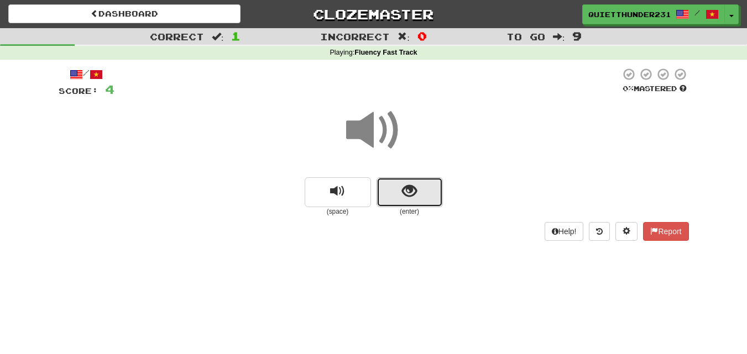
click at [435, 189] on button "show sentence" at bounding box center [409, 192] width 66 height 30
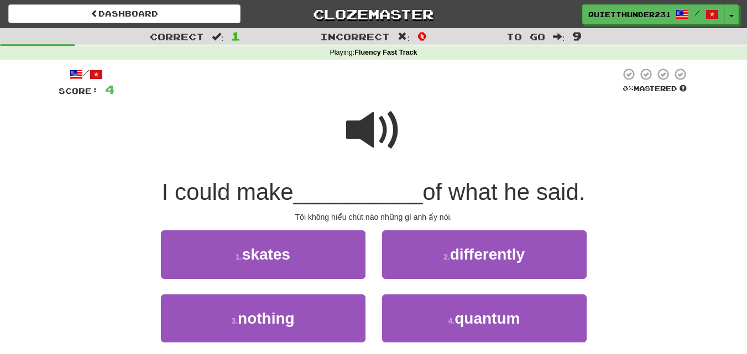
click at [390, 122] on span at bounding box center [373, 130] width 55 height 55
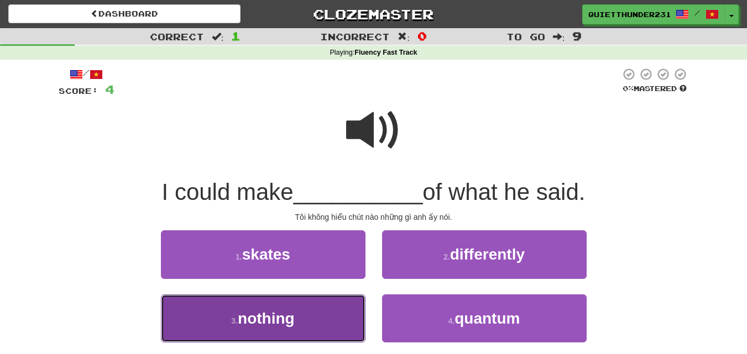
click at [310, 324] on button "3 . nothing" at bounding box center [263, 319] width 205 height 48
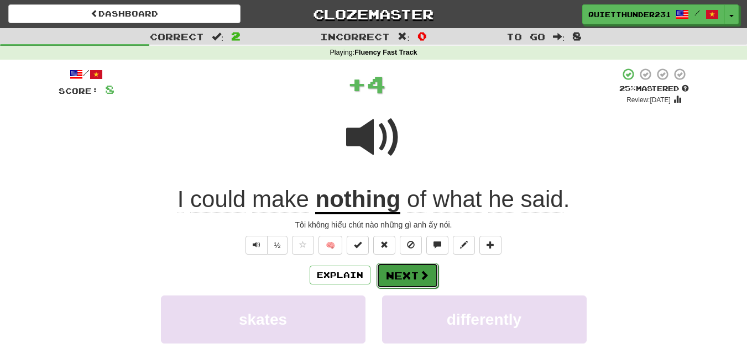
click at [405, 274] on button "Next" at bounding box center [407, 275] width 62 height 25
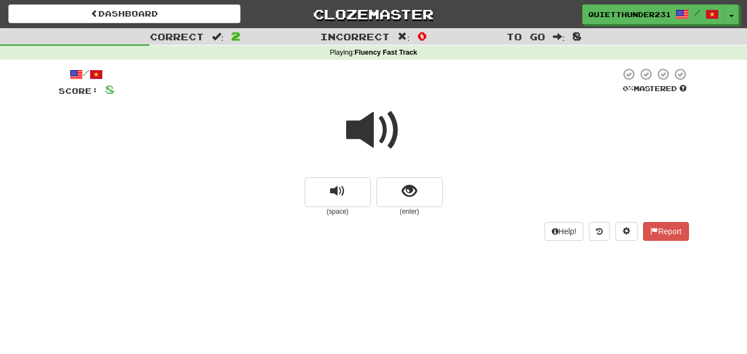
click at [389, 141] on span at bounding box center [373, 130] width 55 height 55
click at [400, 197] on button "show sentence" at bounding box center [409, 192] width 66 height 30
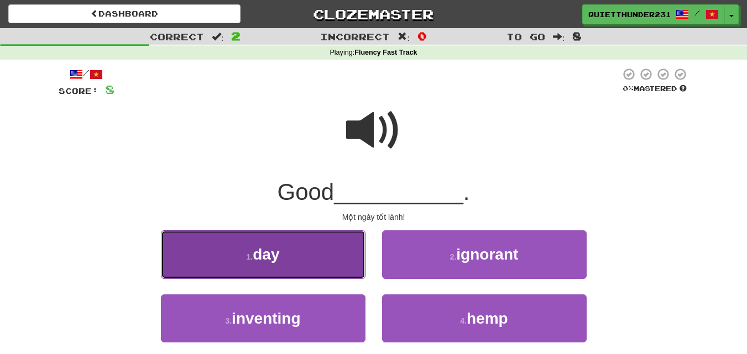
click at [335, 257] on button "1 . day" at bounding box center [263, 255] width 205 height 48
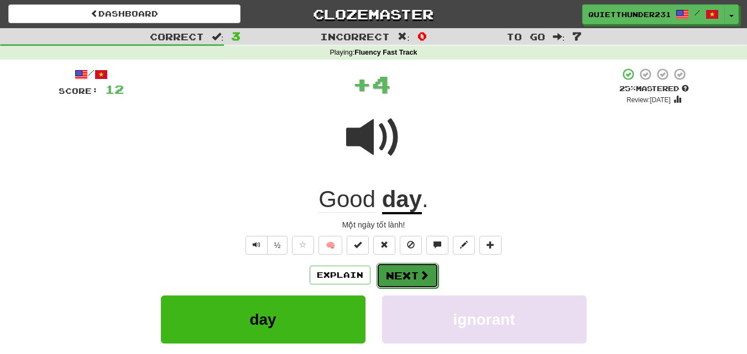
click at [400, 268] on button "Next" at bounding box center [407, 275] width 62 height 25
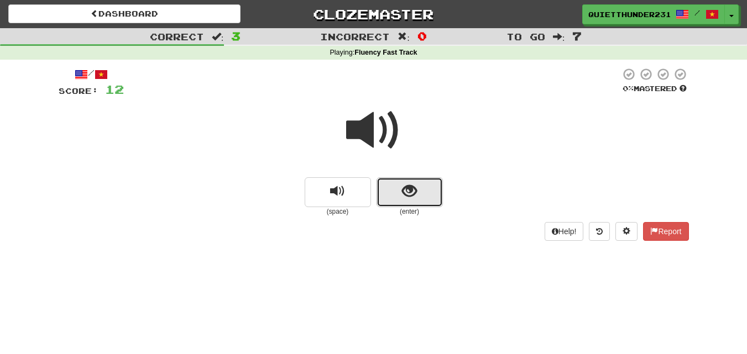
click at [386, 192] on button "show sentence" at bounding box center [409, 192] width 66 height 30
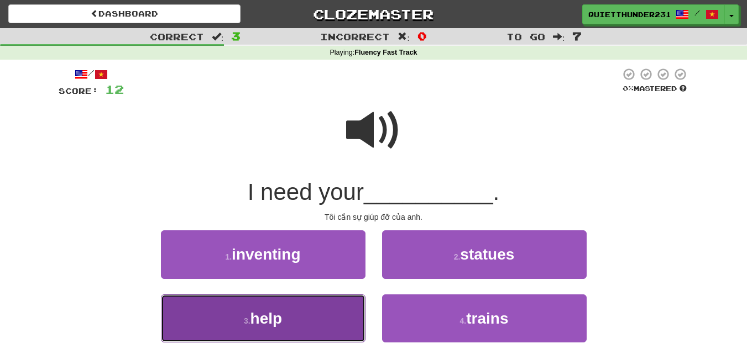
click at [328, 317] on button "3 . help" at bounding box center [263, 319] width 205 height 48
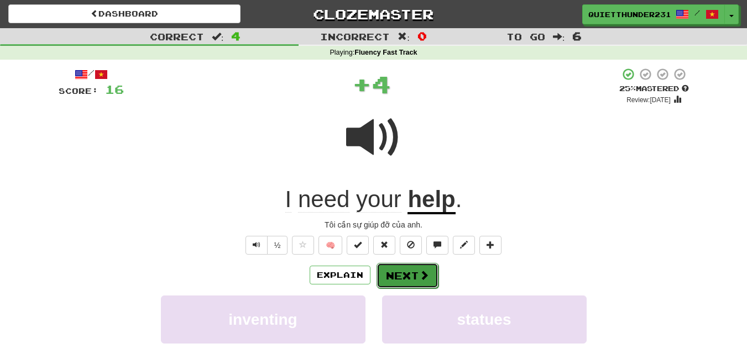
click at [402, 275] on button "Next" at bounding box center [407, 275] width 62 height 25
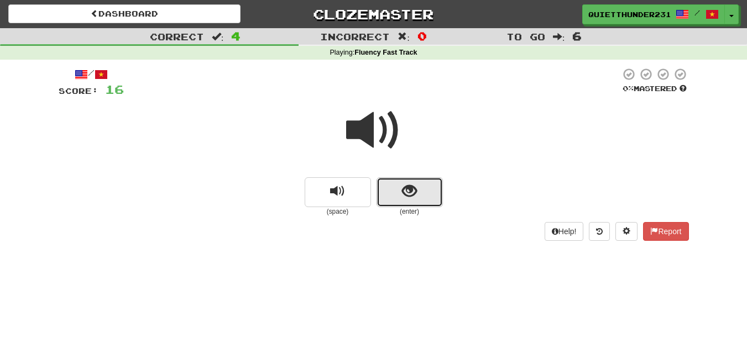
click at [404, 194] on span "show sentence" at bounding box center [409, 191] width 15 height 15
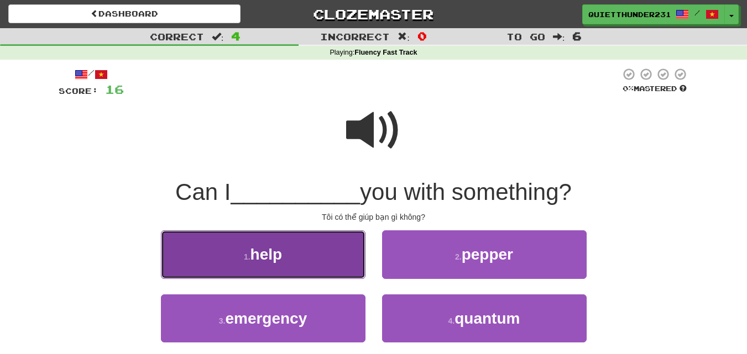
click at [323, 254] on button "1 . help" at bounding box center [263, 255] width 205 height 48
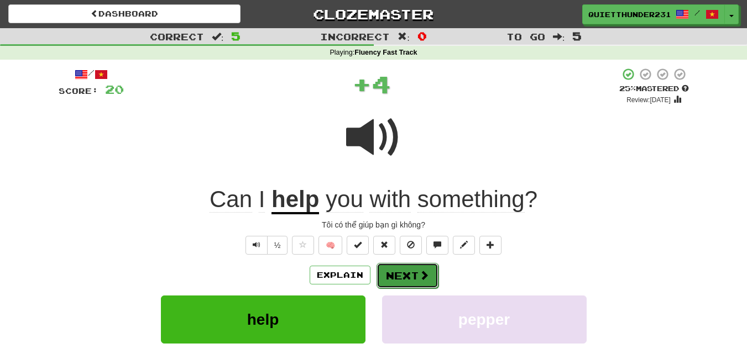
click at [401, 273] on button "Next" at bounding box center [407, 275] width 62 height 25
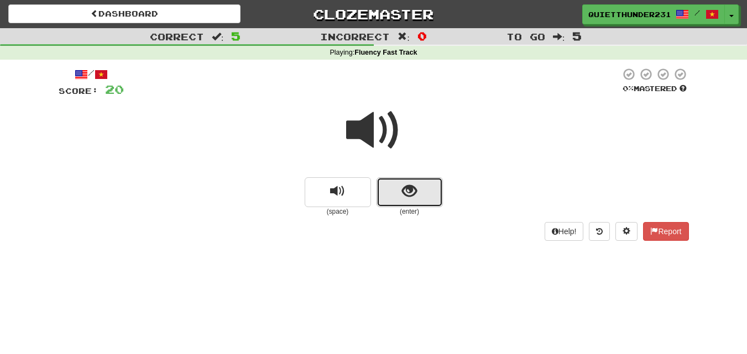
click at [412, 196] on span "show sentence" at bounding box center [409, 191] width 15 height 15
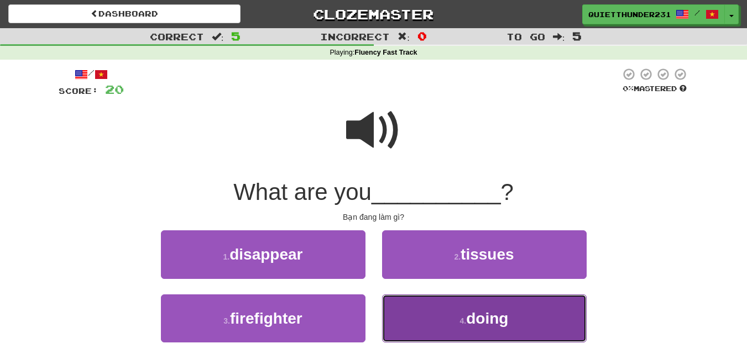
click at [500, 326] on span "doing" at bounding box center [487, 318] width 42 height 17
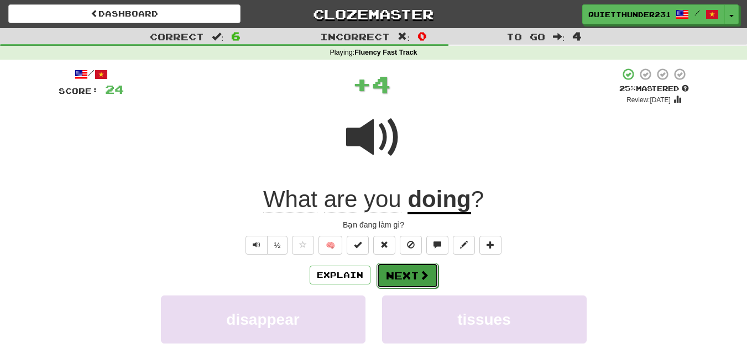
click at [399, 281] on button "Next" at bounding box center [407, 275] width 62 height 25
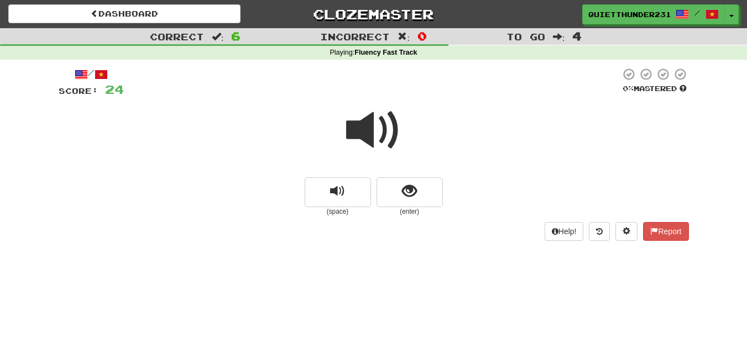
click at [380, 122] on span at bounding box center [373, 130] width 55 height 55
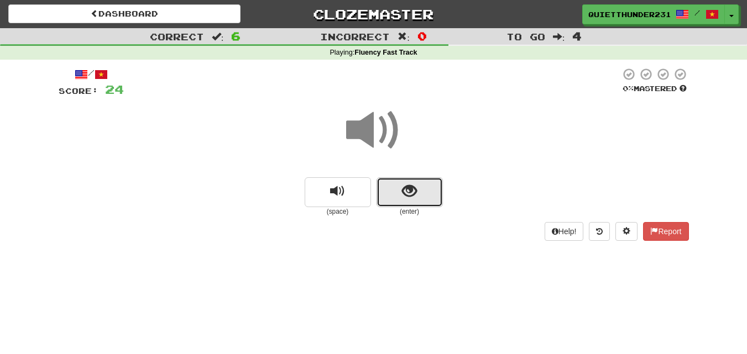
click at [417, 187] on button "show sentence" at bounding box center [409, 192] width 66 height 30
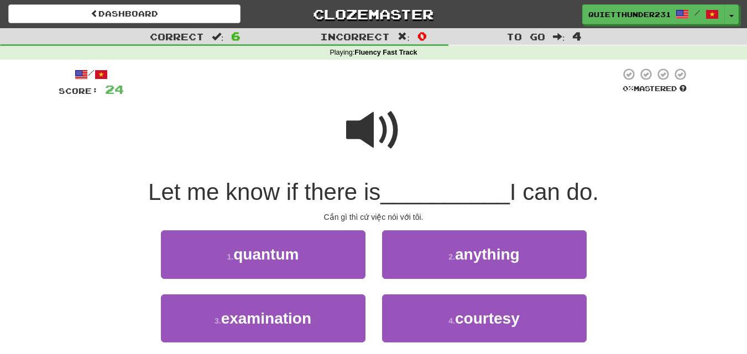
click at [369, 136] on span at bounding box center [373, 130] width 55 height 55
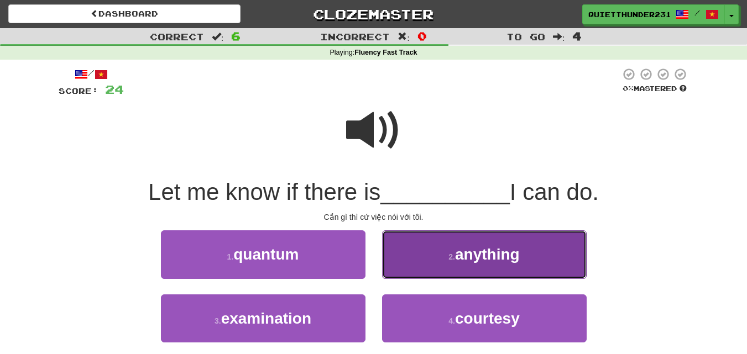
click at [478, 250] on span "anything" at bounding box center [487, 254] width 65 height 17
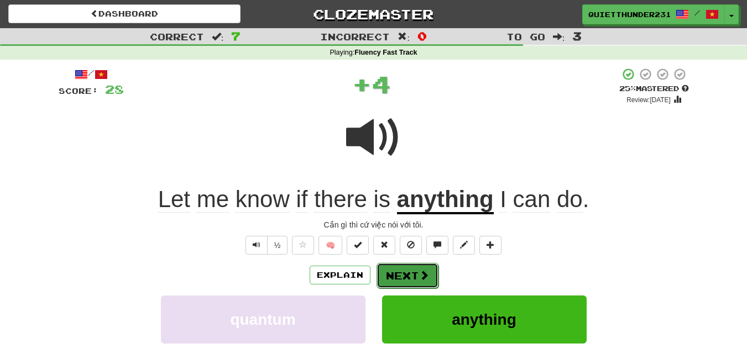
click at [408, 266] on button "Next" at bounding box center [407, 275] width 62 height 25
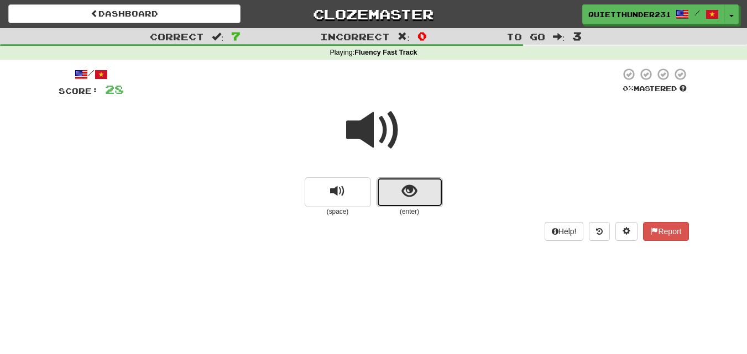
click at [427, 198] on button "show sentence" at bounding box center [409, 192] width 66 height 30
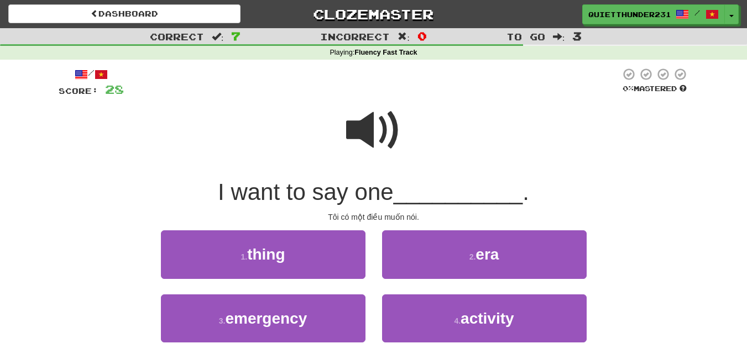
click at [383, 120] on span at bounding box center [373, 130] width 55 height 55
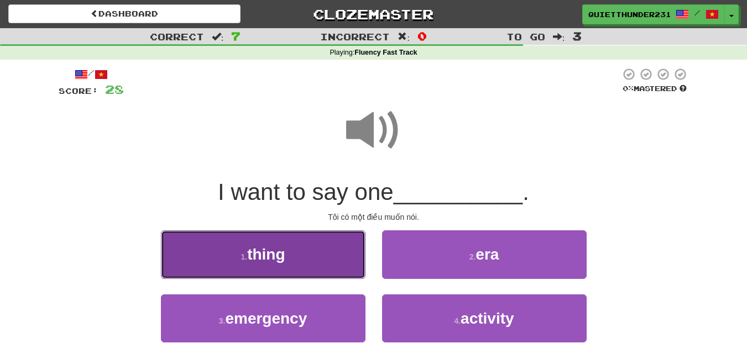
click at [288, 259] on button "1 . thing" at bounding box center [263, 255] width 205 height 48
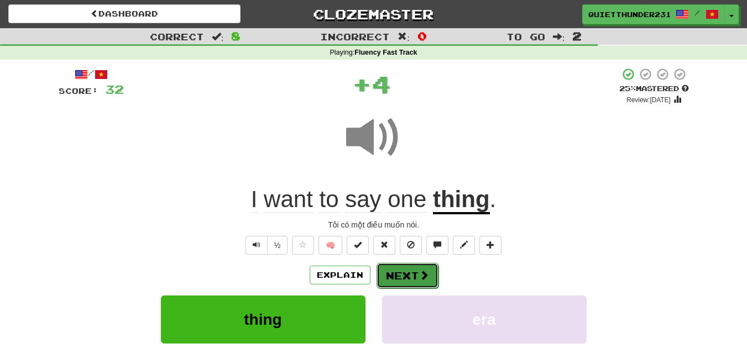
click at [420, 268] on button "Next" at bounding box center [407, 275] width 62 height 25
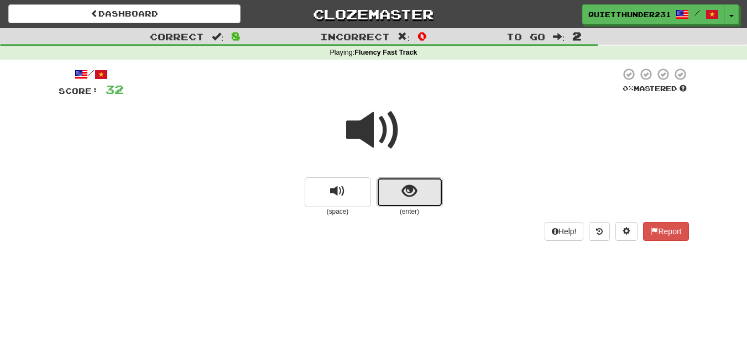
click at [394, 204] on button "show sentence" at bounding box center [409, 192] width 66 height 30
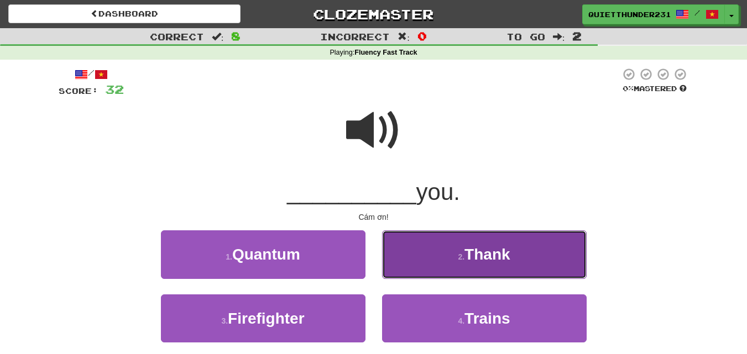
click at [486, 270] on button "2 . Thank" at bounding box center [484, 255] width 205 height 48
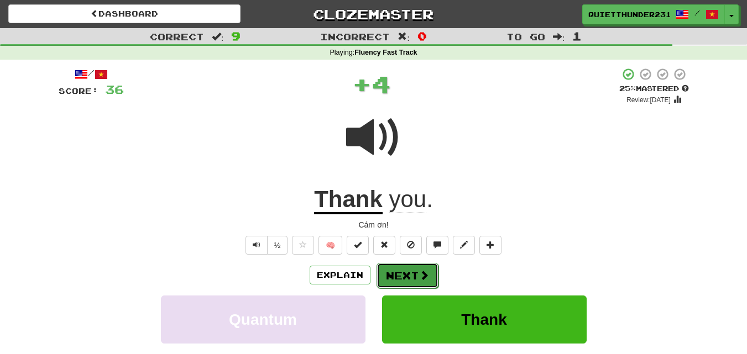
click at [394, 271] on button "Next" at bounding box center [407, 275] width 62 height 25
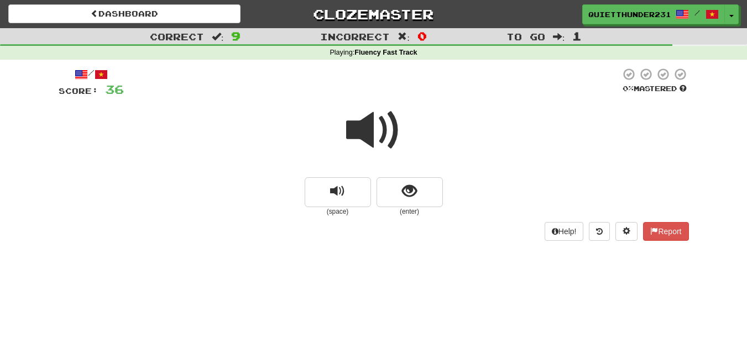
click at [383, 115] on span at bounding box center [373, 130] width 55 height 55
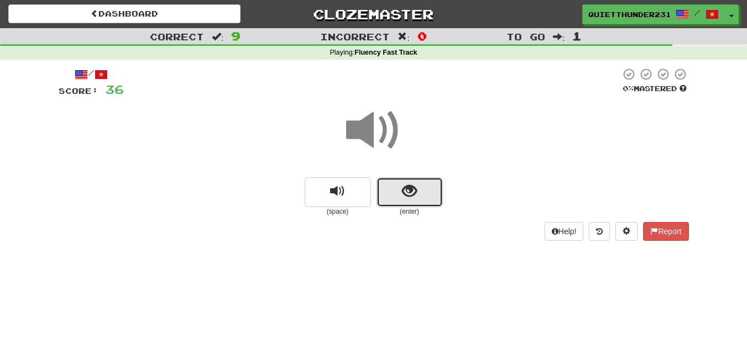
click at [412, 192] on span "show sentence" at bounding box center [409, 191] width 15 height 15
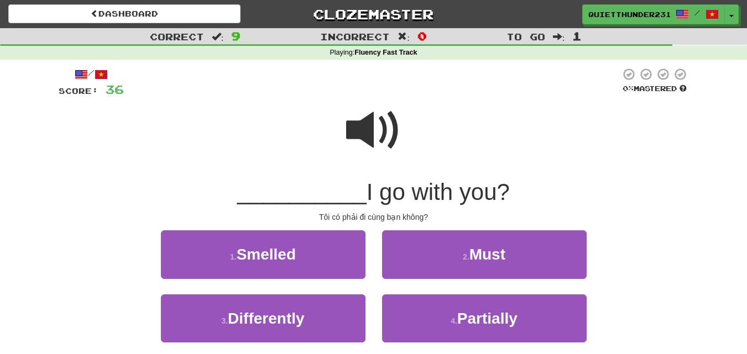
click at [363, 128] on span at bounding box center [373, 130] width 55 height 55
drag, startPoint x: 361, startPoint y: 131, endPoint x: 360, endPoint y: 137, distance: 6.1
click at [360, 137] on span at bounding box center [373, 130] width 55 height 55
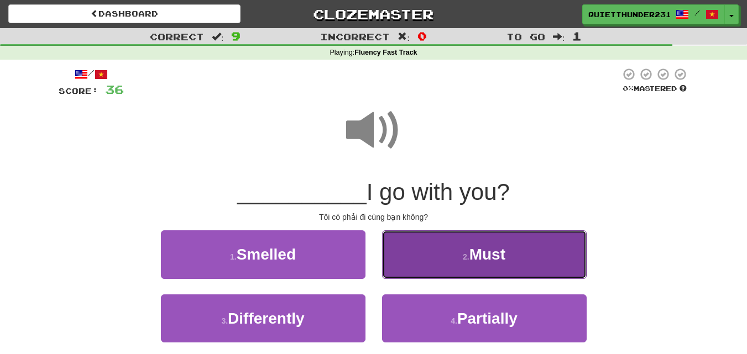
click at [455, 266] on button "2 . Must" at bounding box center [484, 255] width 205 height 48
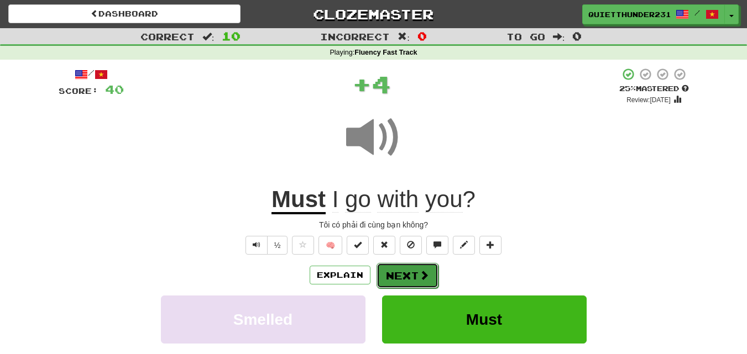
click at [412, 275] on button "Next" at bounding box center [407, 275] width 62 height 25
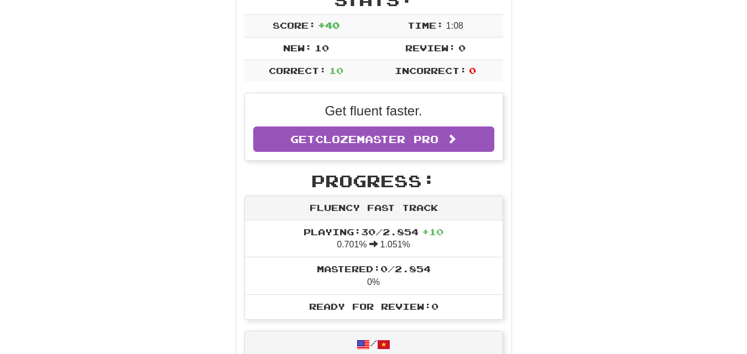
scroll to position [221, 0]
